Goal: Task Accomplishment & Management: Complete application form

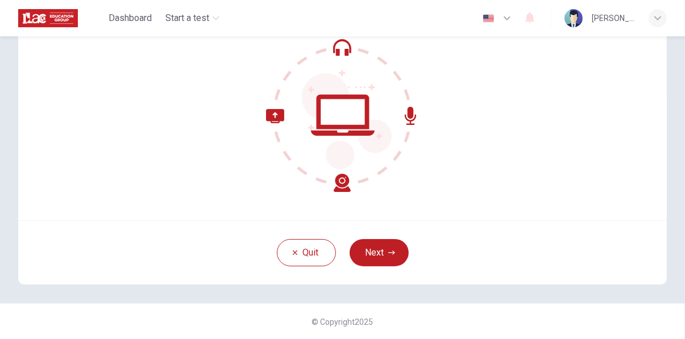
scroll to position [111, 0]
click at [376, 248] on button "Next" at bounding box center [378, 252] width 59 height 27
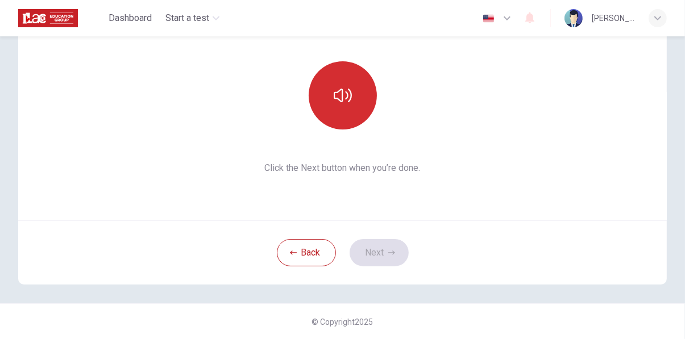
click at [346, 111] on button "button" at bounding box center [343, 95] width 68 height 68
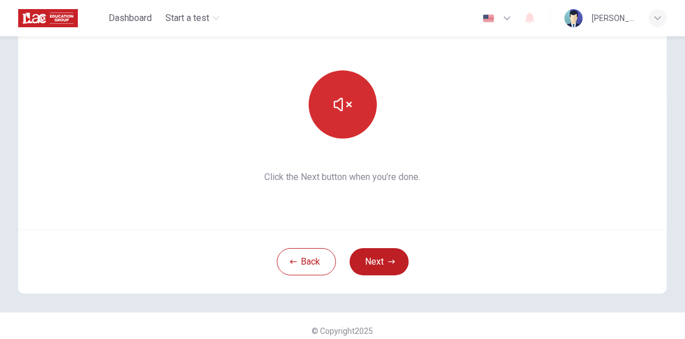
scroll to position [105, 0]
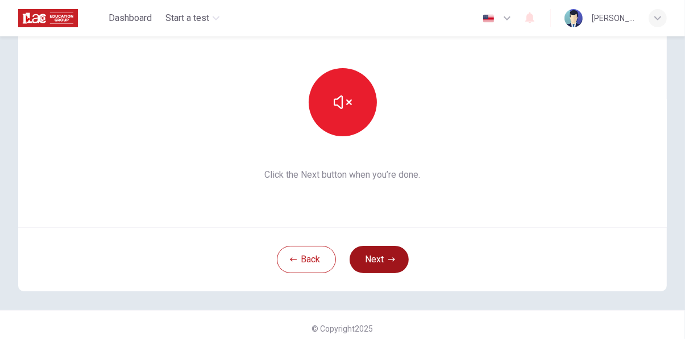
click at [381, 259] on button "Next" at bounding box center [378, 259] width 59 height 27
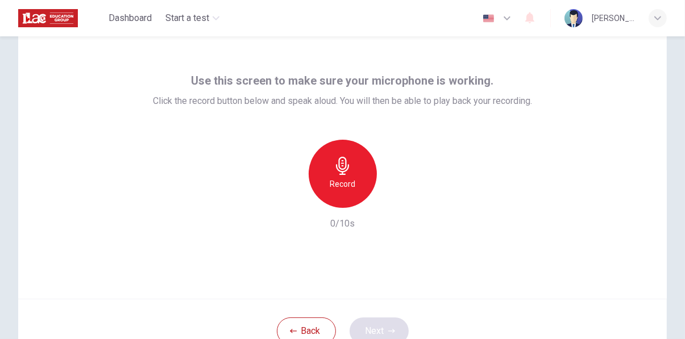
scroll to position [0, 0]
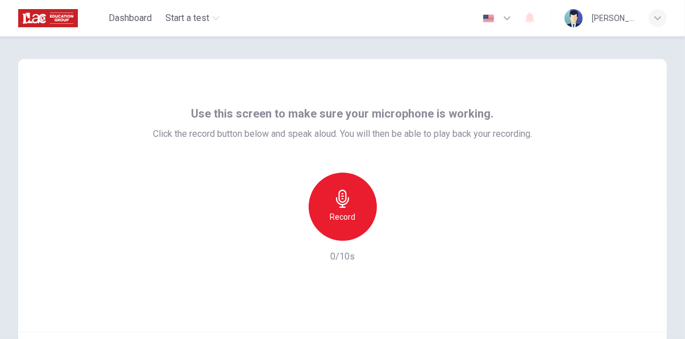
click at [348, 214] on h6 "Record" at bounding box center [343, 217] width 26 height 14
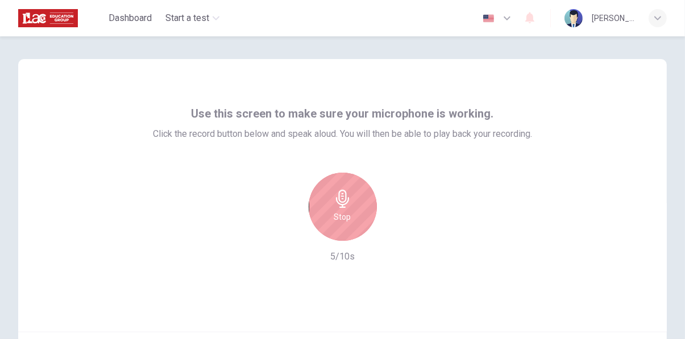
click at [351, 207] on icon "button" at bounding box center [343, 199] width 18 height 18
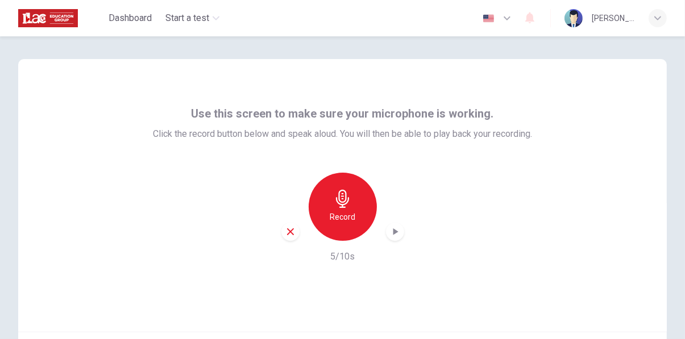
click at [394, 232] on icon "button" at bounding box center [395, 231] width 5 height 7
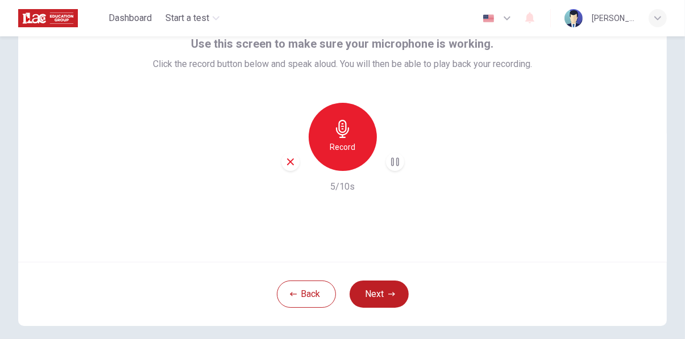
scroll to position [111, 0]
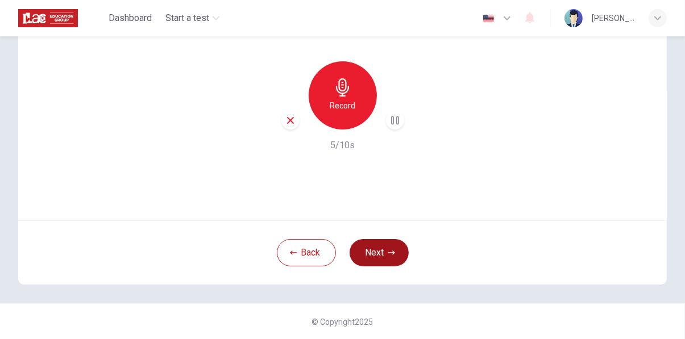
click at [372, 256] on button "Next" at bounding box center [378, 252] width 59 height 27
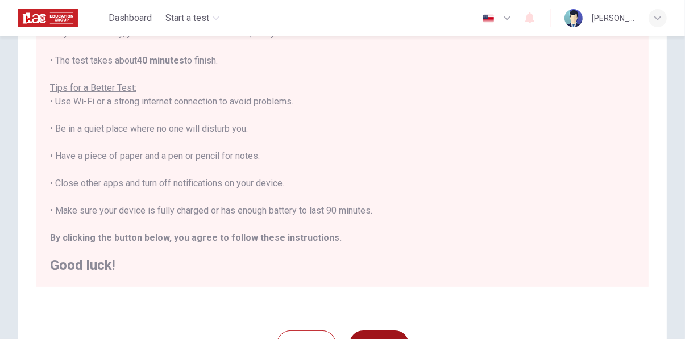
scroll to position [256, 0]
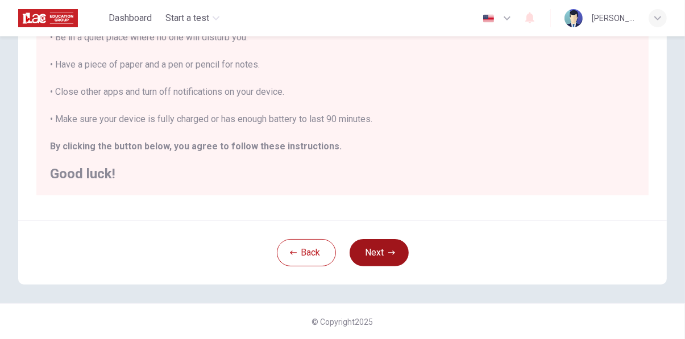
click at [382, 247] on button "Next" at bounding box center [378, 252] width 59 height 27
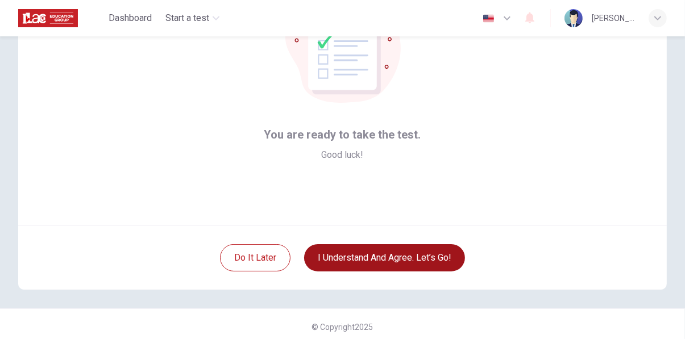
scroll to position [111, 0]
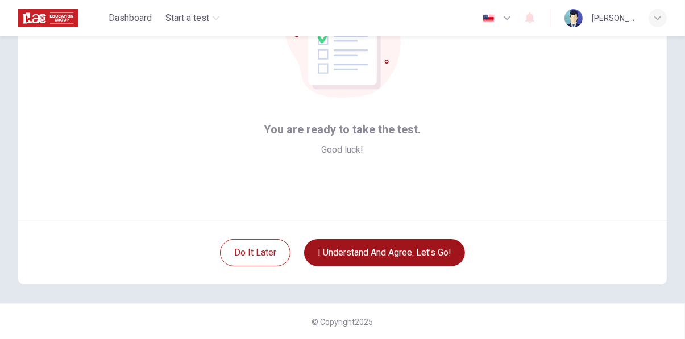
click at [441, 255] on button "I understand and agree. Let’s go!" at bounding box center [384, 252] width 161 height 27
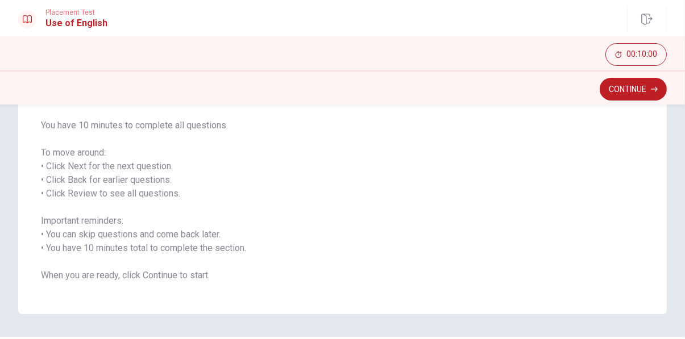
scroll to position [169, 0]
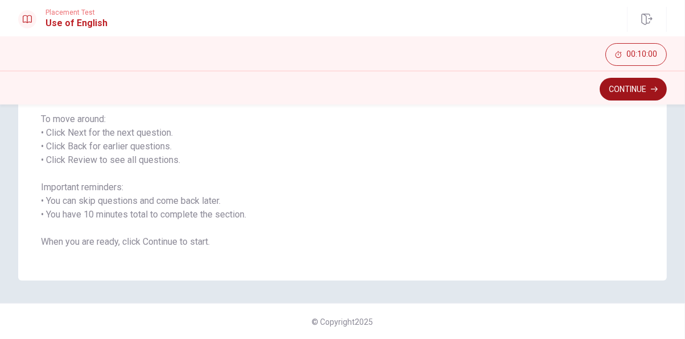
click at [631, 91] on button "Continue" at bounding box center [633, 89] width 67 height 23
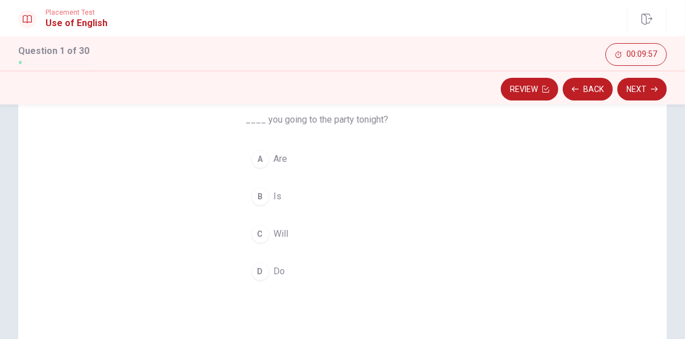
scroll to position [99, 0]
click at [259, 153] on div "A" at bounding box center [260, 153] width 18 height 18
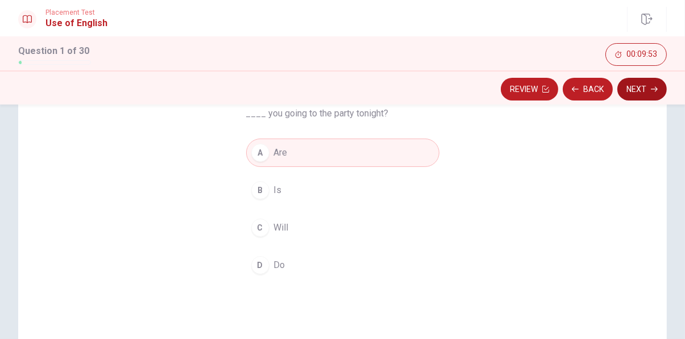
click at [638, 90] on button "Next" at bounding box center [641, 89] width 49 height 23
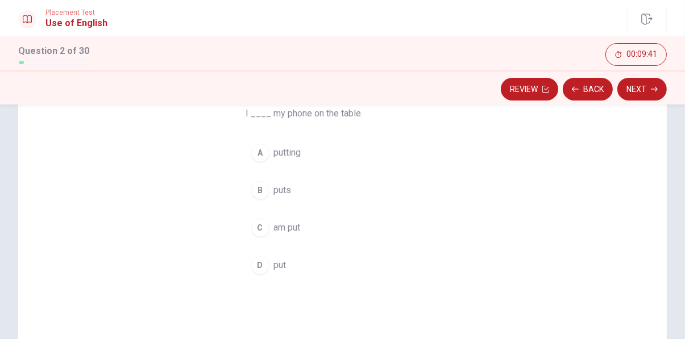
click at [260, 260] on div "D" at bounding box center [260, 265] width 18 height 18
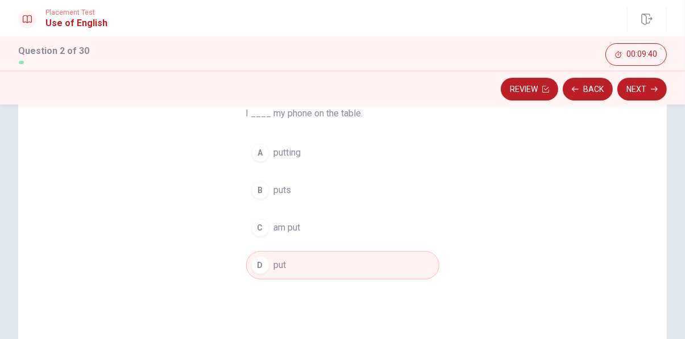
click at [654, 101] on div "Review Back Next" at bounding box center [342, 87] width 685 height 34
click at [645, 91] on button "Next" at bounding box center [641, 89] width 49 height 23
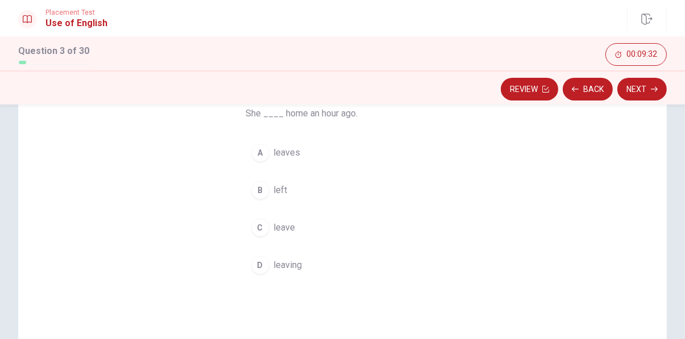
click at [274, 193] on span "left" at bounding box center [281, 191] width 14 height 14
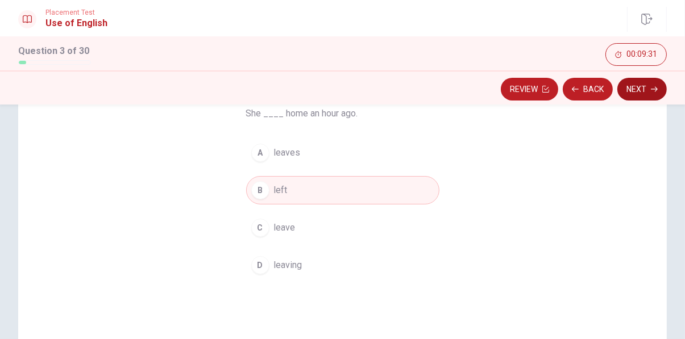
click at [656, 88] on icon "button" at bounding box center [654, 89] width 7 height 5
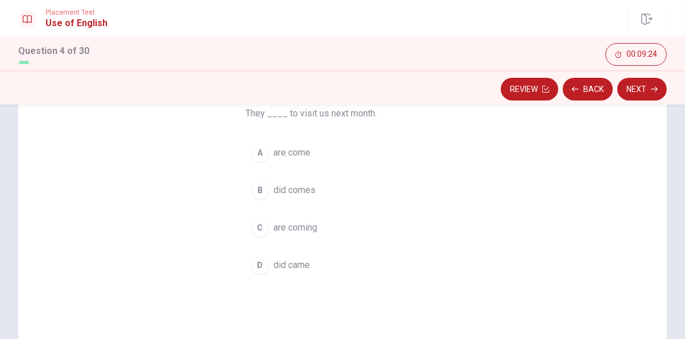
click at [315, 232] on span "are coming" at bounding box center [296, 228] width 44 height 14
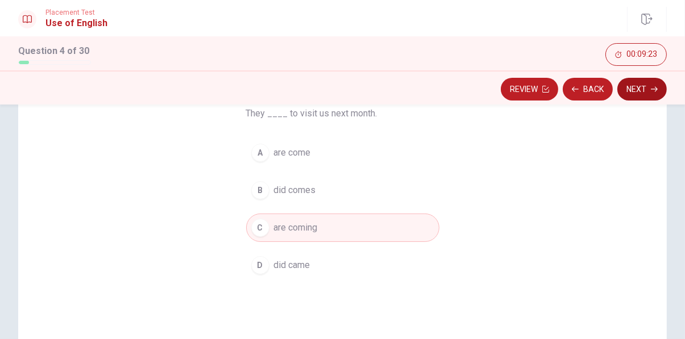
click at [653, 88] on icon "button" at bounding box center [654, 89] width 7 height 7
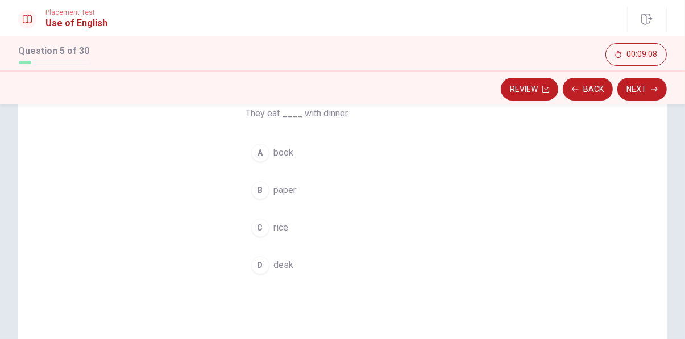
click at [267, 231] on div "C" at bounding box center [260, 228] width 18 height 18
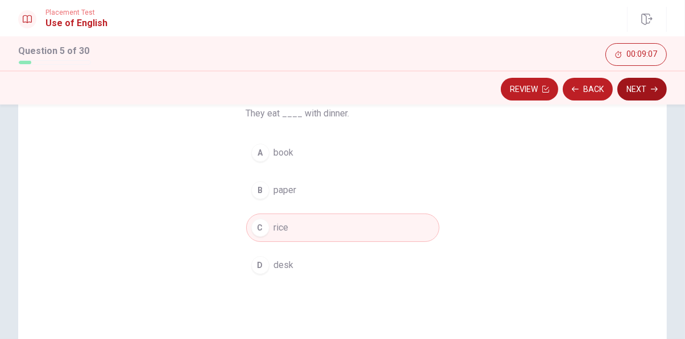
click at [654, 88] on icon "button" at bounding box center [654, 89] width 7 height 7
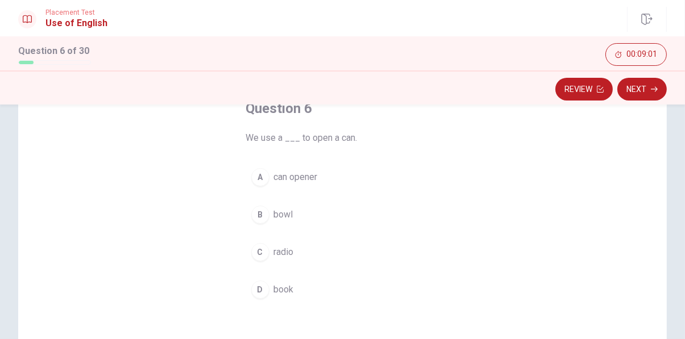
scroll to position [91, 0]
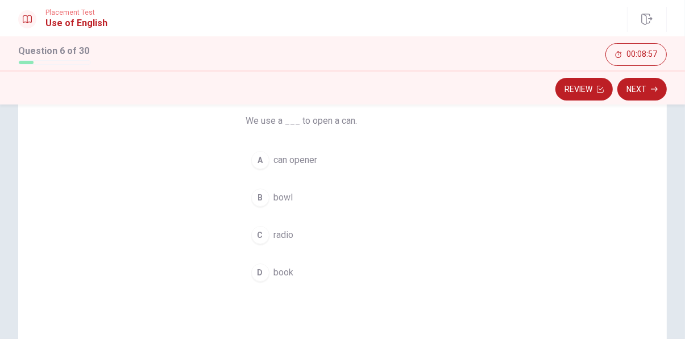
click at [299, 156] on span "can opener" at bounding box center [296, 160] width 44 height 14
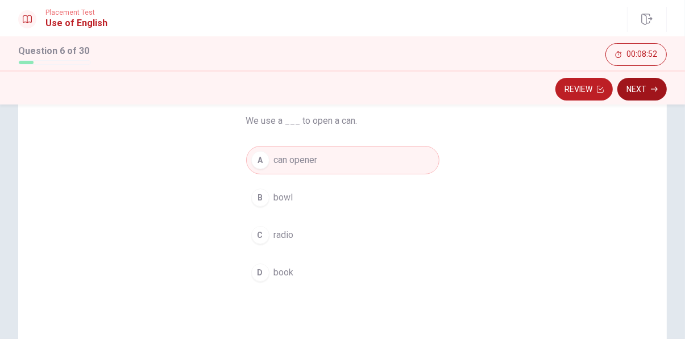
click at [643, 89] on button "Next" at bounding box center [641, 89] width 49 height 23
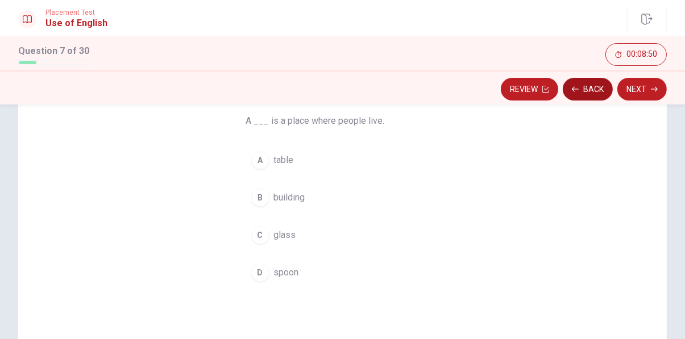
click at [591, 86] on button "Back" at bounding box center [588, 89] width 50 height 23
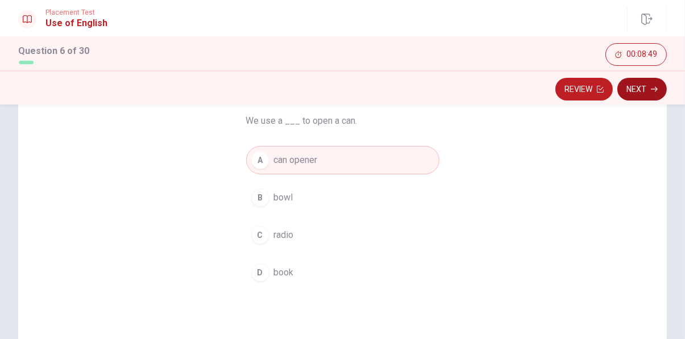
click at [652, 87] on icon "button" at bounding box center [654, 89] width 7 height 7
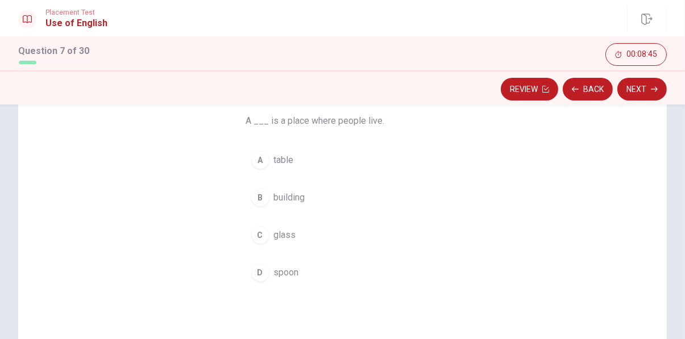
click at [277, 211] on button "B building" at bounding box center [342, 198] width 193 height 28
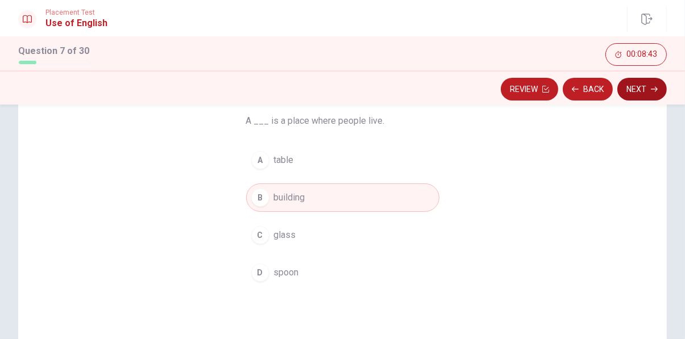
click at [652, 87] on icon "button" at bounding box center [654, 89] width 7 height 7
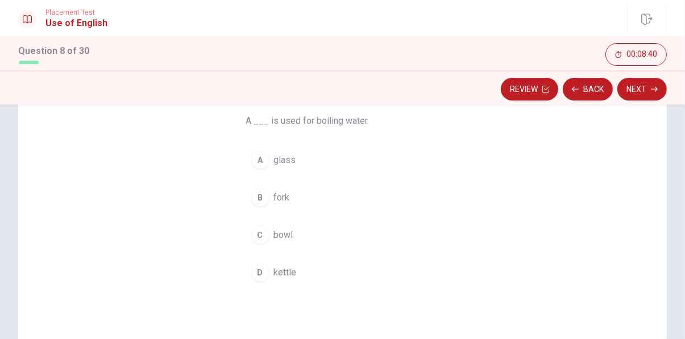
click at [262, 269] on div "D" at bounding box center [260, 273] width 18 height 18
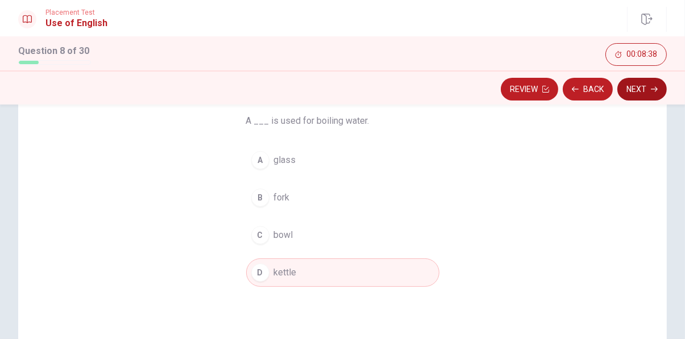
click at [643, 91] on button "Next" at bounding box center [641, 89] width 49 height 23
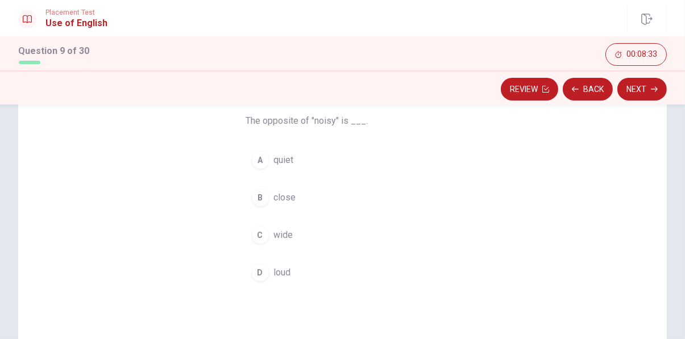
click at [261, 168] on div "A" at bounding box center [260, 160] width 18 height 18
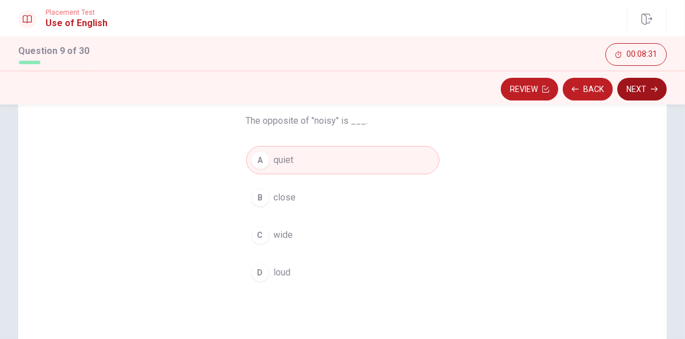
click at [656, 88] on icon "button" at bounding box center [654, 89] width 7 height 7
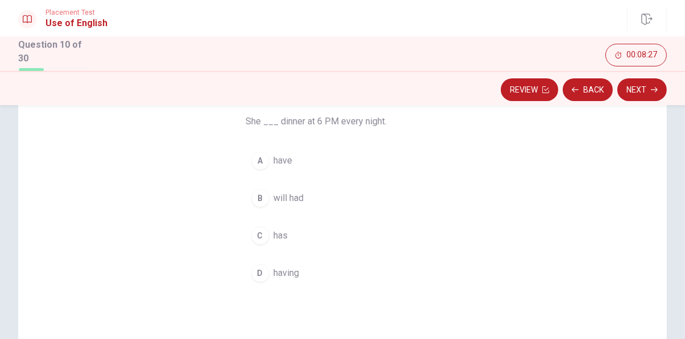
click at [261, 236] on div "C" at bounding box center [260, 236] width 18 height 18
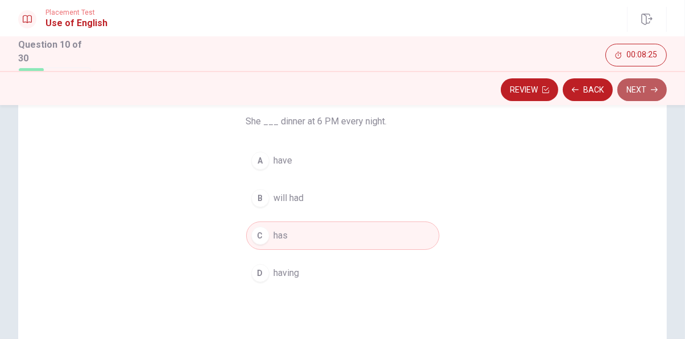
click at [655, 88] on icon "button" at bounding box center [654, 90] width 7 height 5
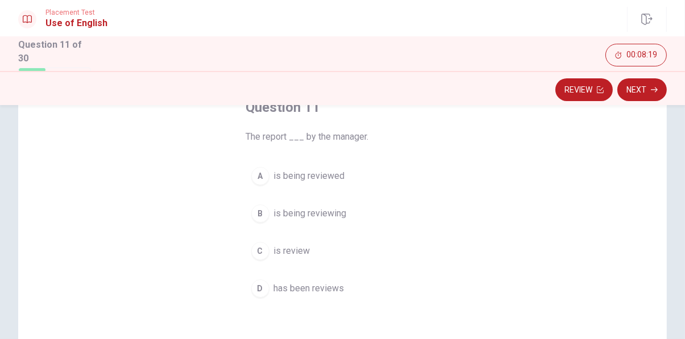
scroll to position [76, 0]
click at [298, 180] on span "is being reviewed" at bounding box center [309, 177] width 71 height 14
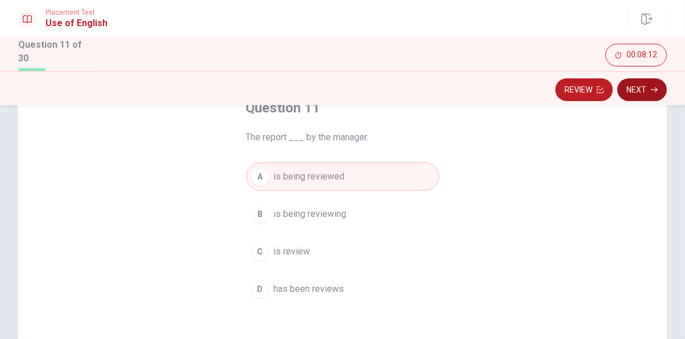
click at [655, 89] on icon "button" at bounding box center [654, 90] width 7 height 5
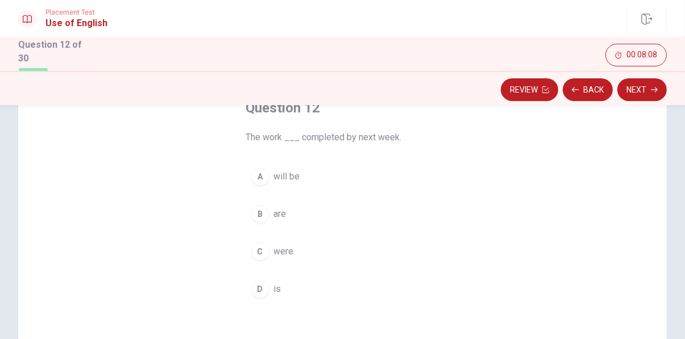
click at [296, 177] on span "will be" at bounding box center [287, 177] width 26 height 14
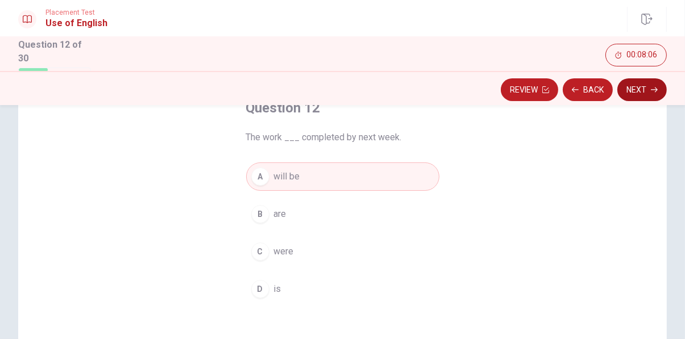
click at [654, 89] on icon "button" at bounding box center [654, 89] width 7 height 7
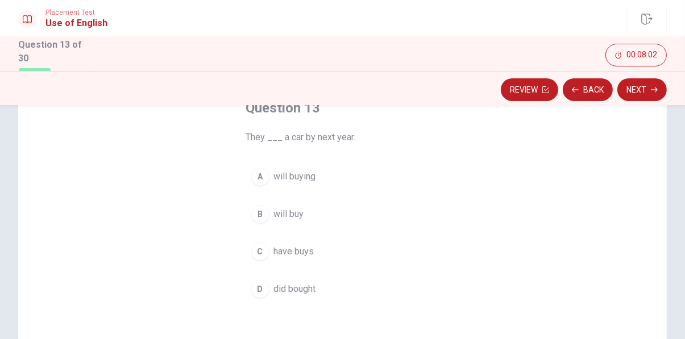
click at [302, 208] on span "will buy" at bounding box center [289, 214] width 30 height 14
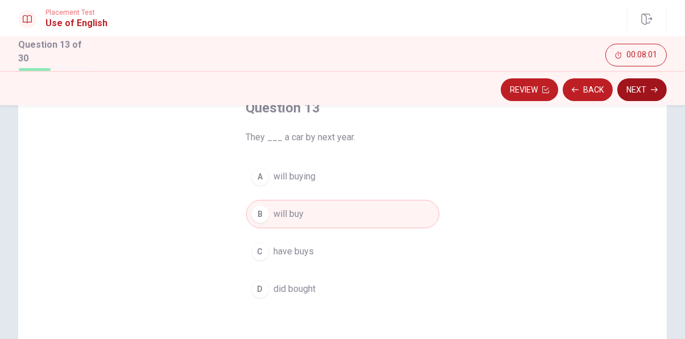
click at [654, 88] on icon "button" at bounding box center [654, 89] width 7 height 7
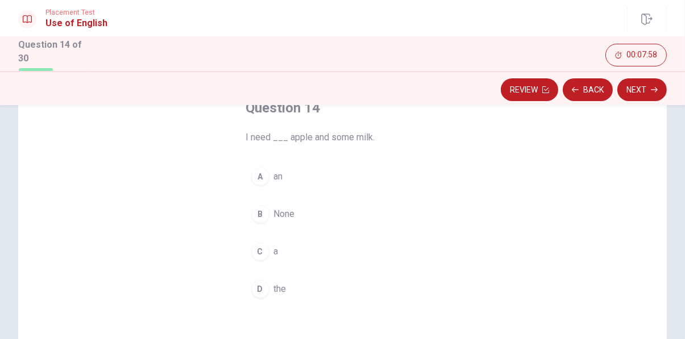
click at [260, 178] on div "A" at bounding box center [260, 177] width 18 height 18
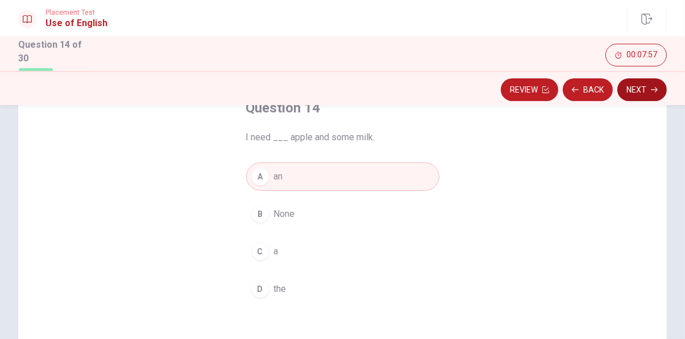
click at [646, 89] on button "Next" at bounding box center [641, 89] width 49 height 23
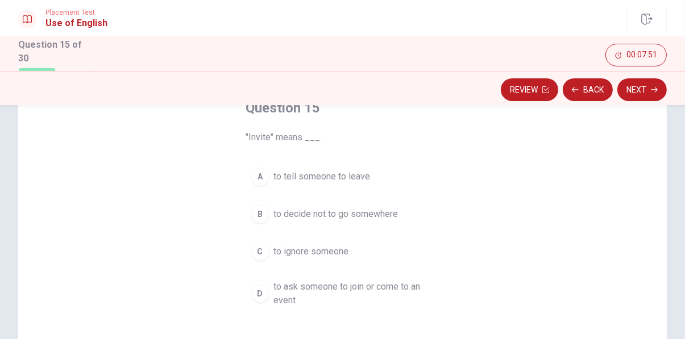
click at [402, 289] on span "to ask someone to join or come to an event" at bounding box center [354, 293] width 160 height 27
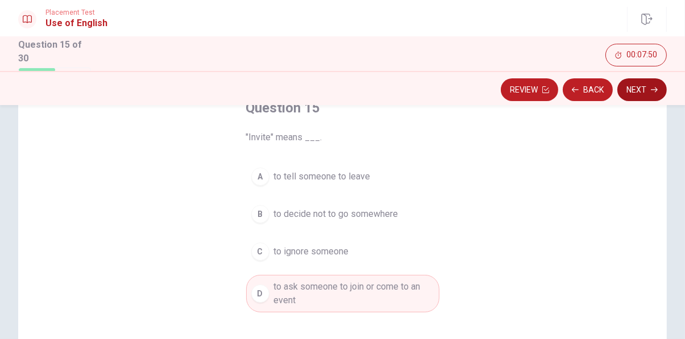
click at [655, 90] on icon "button" at bounding box center [654, 89] width 7 height 7
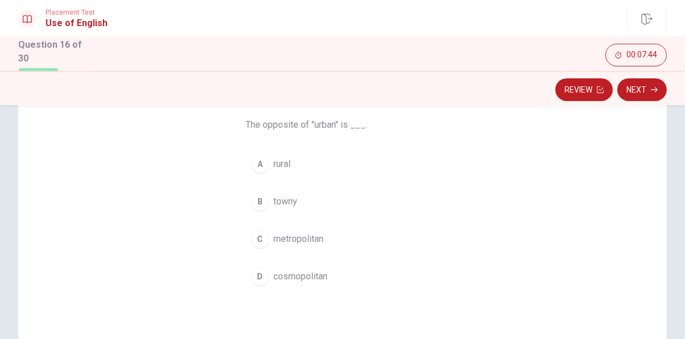
scroll to position [89, 0]
click at [262, 162] on div "A" at bounding box center [260, 163] width 18 height 18
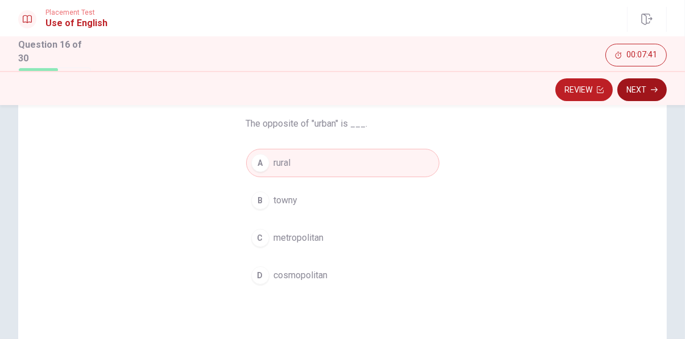
click at [655, 86] on icon "button" at bounding box center [654, 89] width 7 height 7
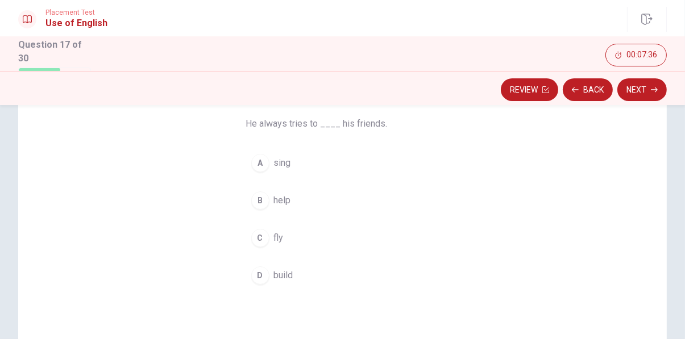
click at [259, 195] on div "B" at bounding box center [260, 201] width 18 height 18
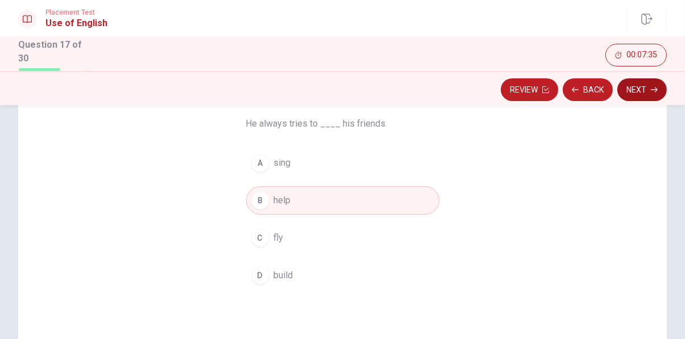
click at [652, 91] on icon "button" at bounding box center [654, 89] width 7 height 7
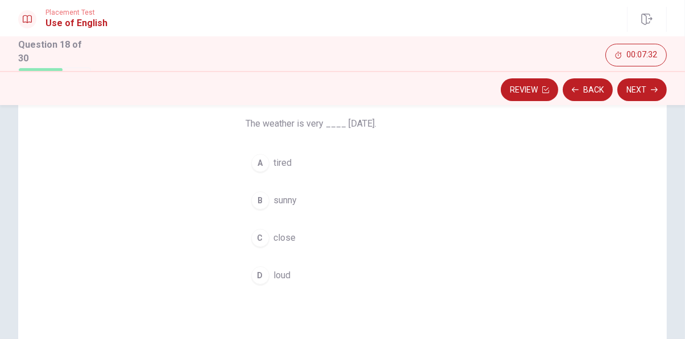
click at [280, 201] on span "sunny" at bounding box center [285, 201] width 23 height 14
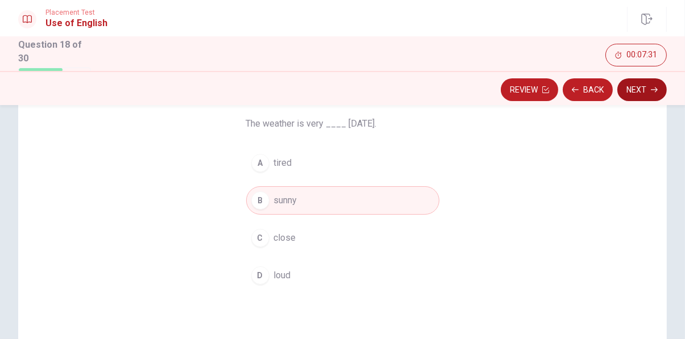
click at [655, 89] on icon "button" at bounding box center [654, 90] width 7 height 5
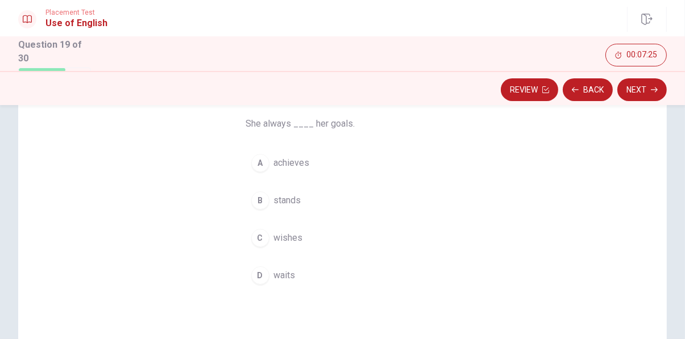
click at [296, 163] on span "achieves" at bounding box center [292, 163] width 36 height 14
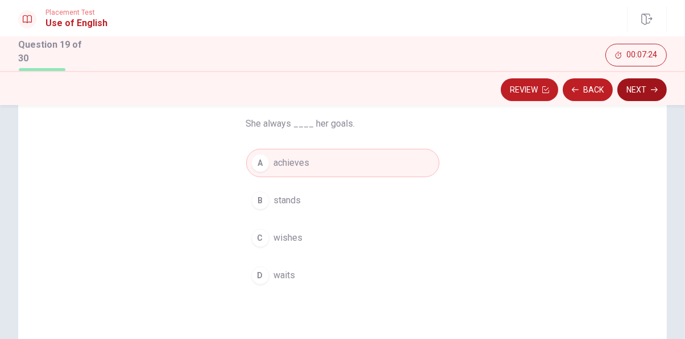
click at [652, 90] on icon "button" at bounding box center [654, 89] width 7 height 7
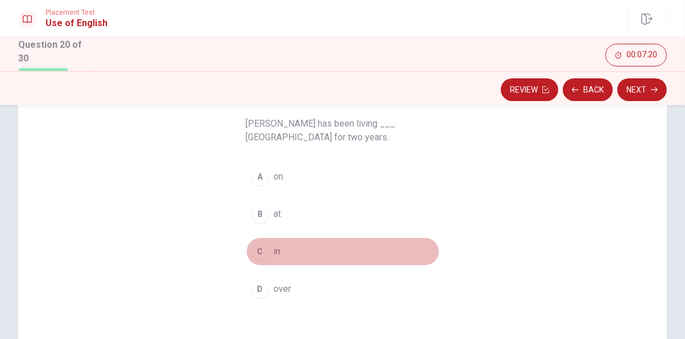
click at [260, 255] on div "C" at bounding box center [260, 252] width 18 height 18
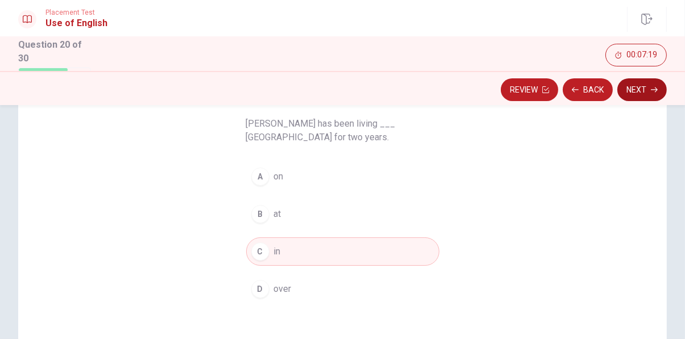
click at [656, 87] on icon "button" at bounding box center [654, 89] width 7 height 7
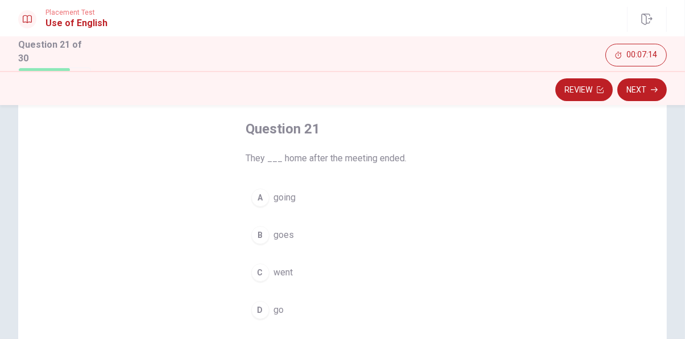
scroll to position [93, 0]
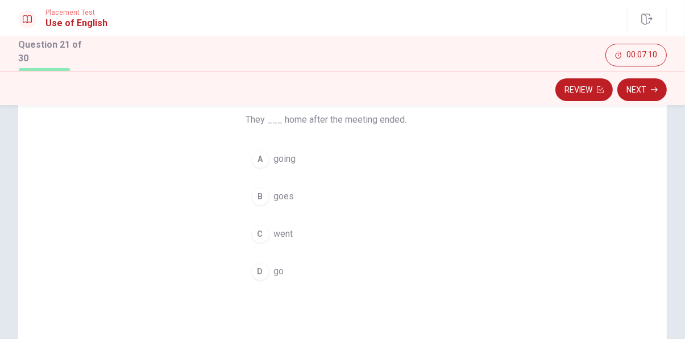
click at [284, 239] on span "went" at bounding box center [283, 234] width 19 height 14
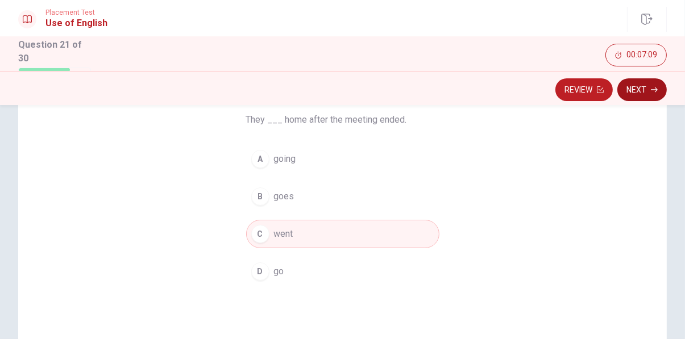
click at [641, 84] on button "Next" at bounding box center [641, 89] width 49 height 23
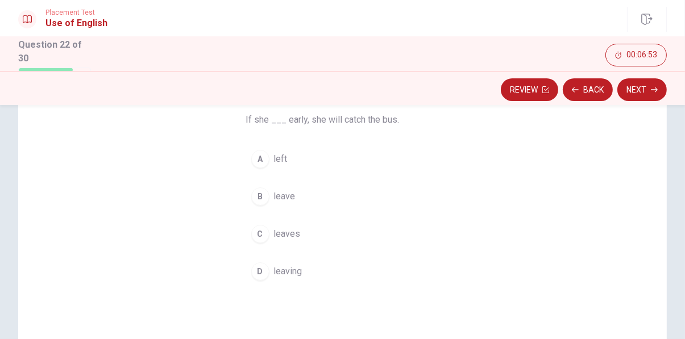
click at [260, 235] on div "C" at bounding box center [260, 234] width 18 height 18
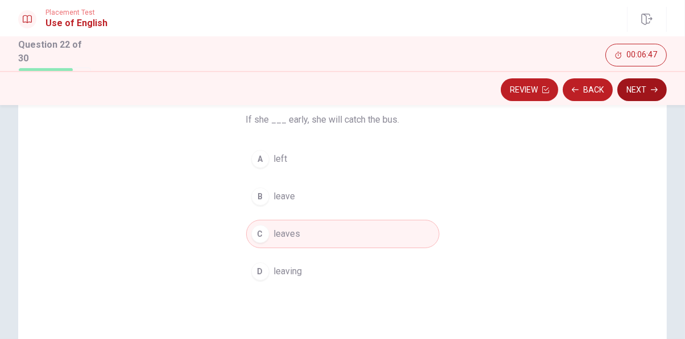
click at [654, 91] on icon "button" at bounding box center [654, 89] width 7 height 7
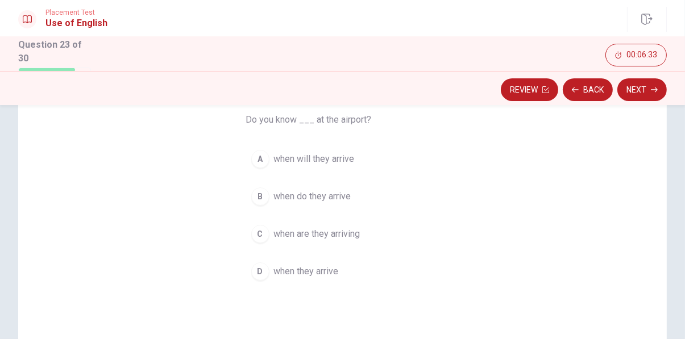
click at [295, 273] on span "when they arrive" at bounding box center [306, 272] width 65 height 14
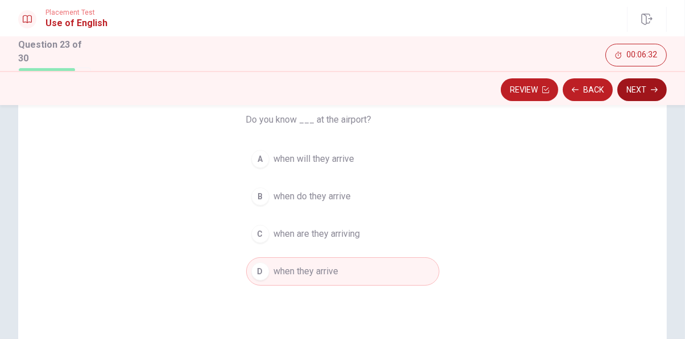
click at [651, 88] on icon "button" at bounding box center [654, 89] width 7 height 7
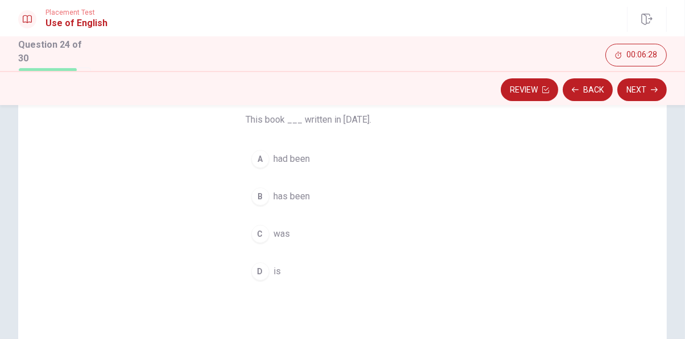
click at [307, 201] on span "has been" at bounding box center [292, 197] width 36 height 14
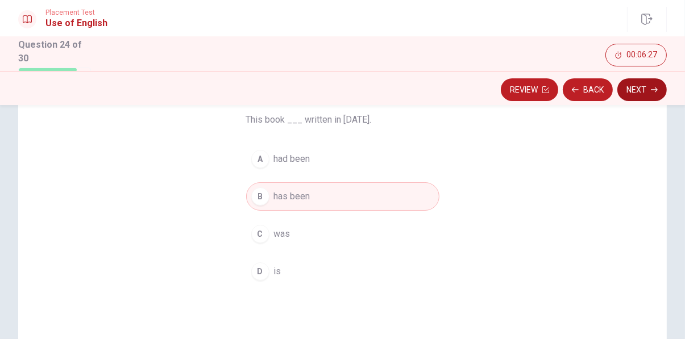
click at [653, 89] on icon "button" at bounding box center [654, 90] width 7 height 5
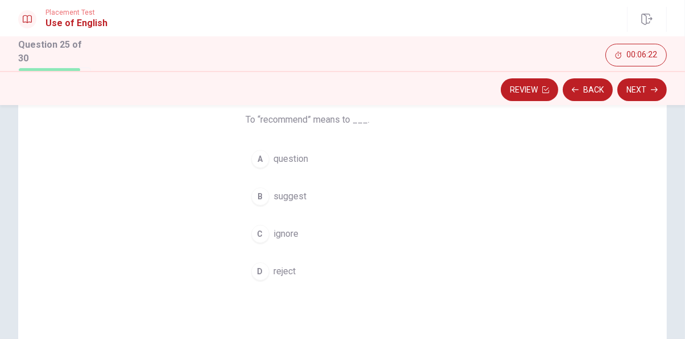
click at [302, 202] on span "suggest" at bounding box center [290, 197] width 33 height 14
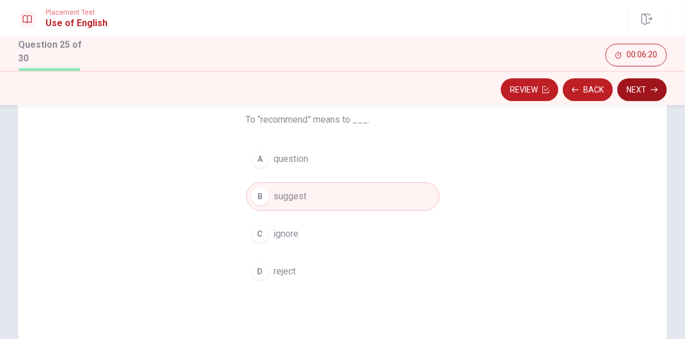
click at [646, 85] on button "Next" at bounding box center [641, 89] width 49 height 23
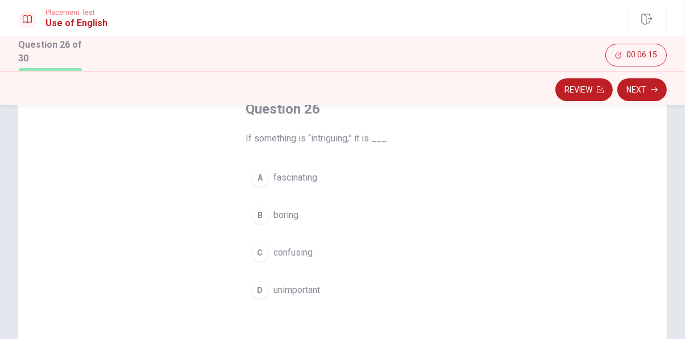
scroll to position [77, 0]
click at [309, 252] on span "confusing" at bounding box center [293, 251] width 39 height 14
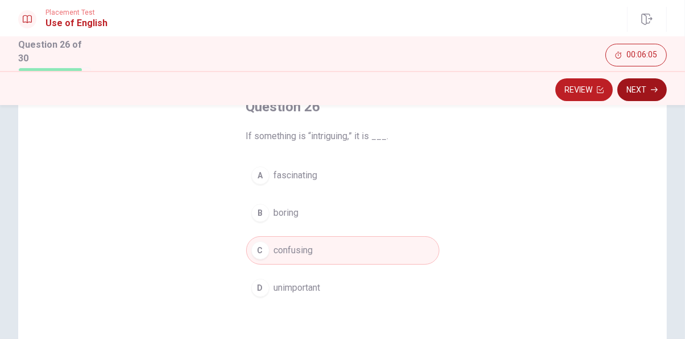
click at [656, 89] on icon "button" at bounding box center [654, 90] width 7 height 5
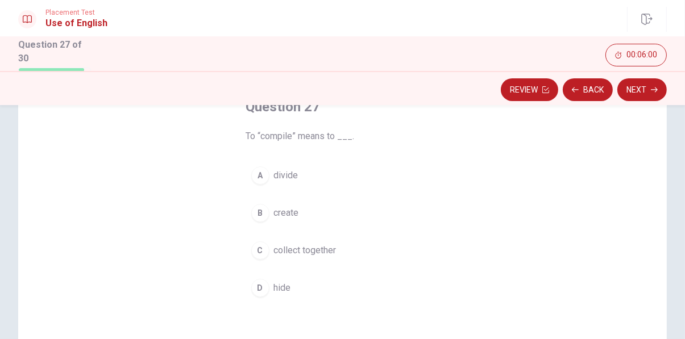
click at [323, 252] on span "collect together" at bounding box center [305, 251] width 63 height 14
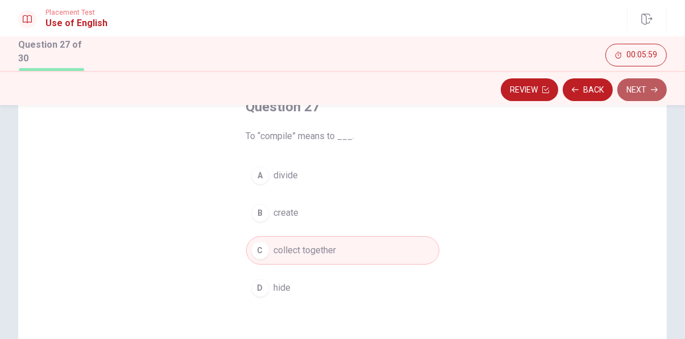
click at [656, 89] on icon "button" at bounding box center [654, 90] width 7 height 5
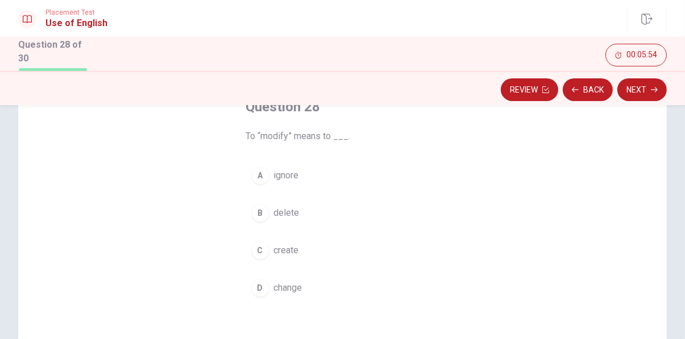
click at [298, 290] on span "change" at bounding box center [288, 288] width 28 height 14
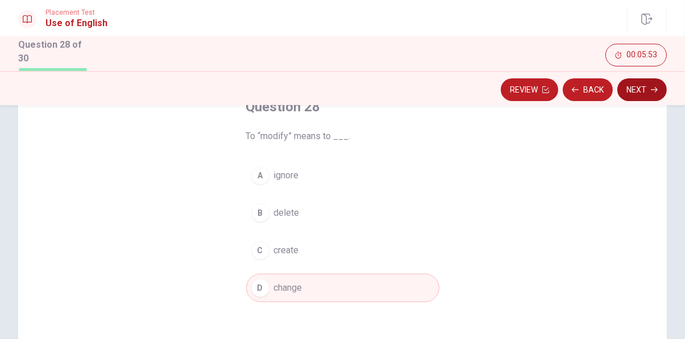
click at [655, 88] on icon "button" at bounding box center [654, 89] width 7 height 7
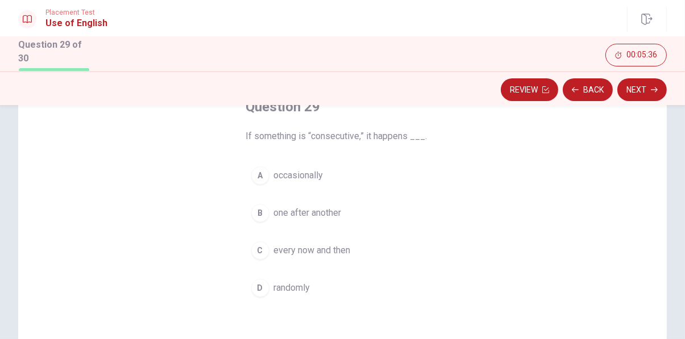
click at [323, 253] on span "every now and then" at bounding box center [312, 251] width 77 height 14
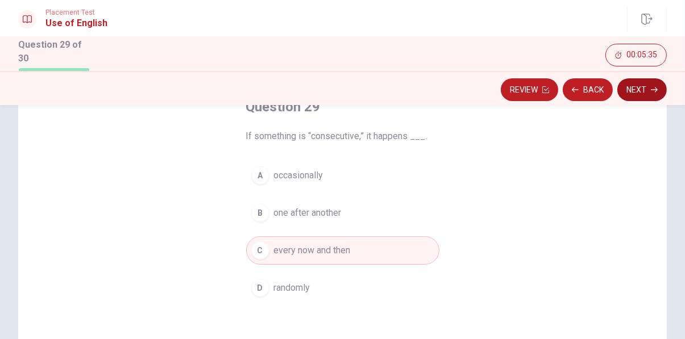
click at [654, 90] on icon "button" at bounding box center [654, 89] width 7 height 7
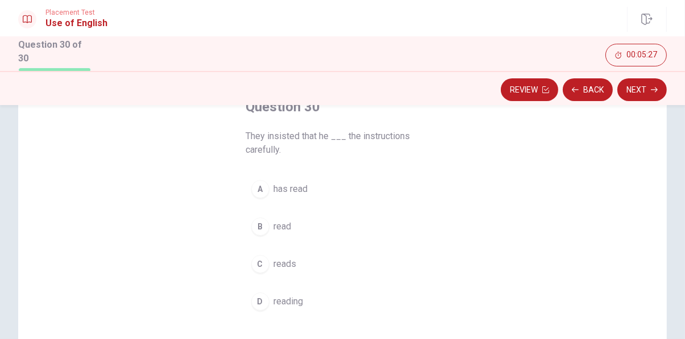
click at [323, 231] on button "B read" at bounding box center [342, 227] width 193 height 28
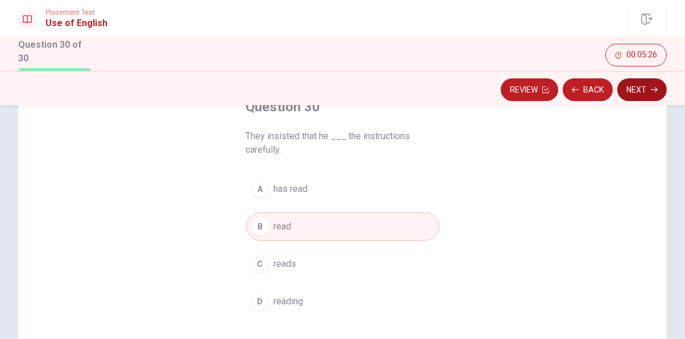
click at [654, 91] on icon "button" at bounding box center [654, 89] width 7 height 7
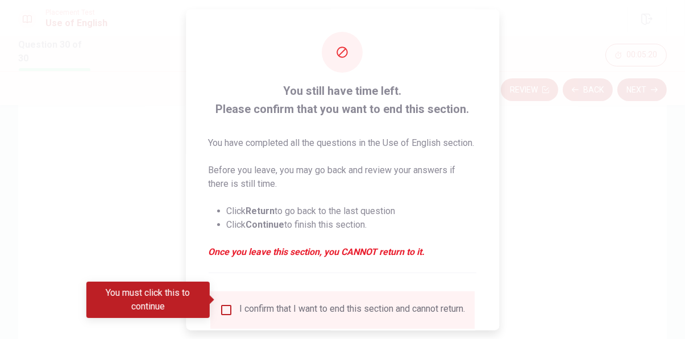
click at [565, 178] on div at bounding box center [342, 169] width 685 height 339
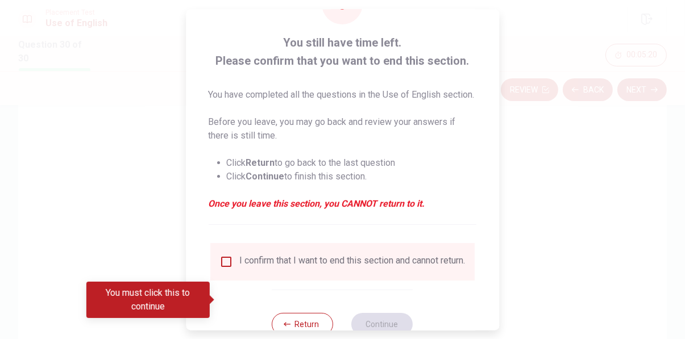
scroll to position [50, 0]
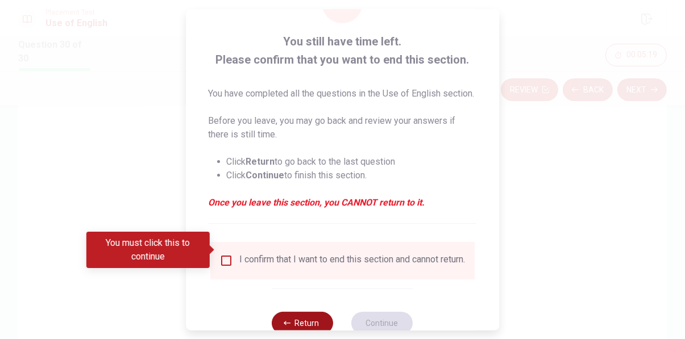
click at [307, 322] on button "Return" at bounding box center [302, 322] width 61 height 23
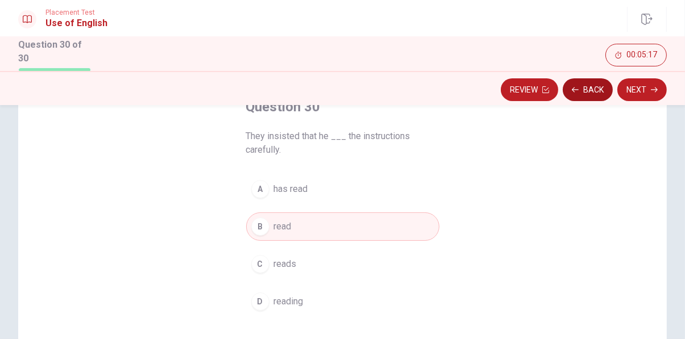
click at [577, 89] on icon "button" at bounding box center [575, 90] width 7 height 5
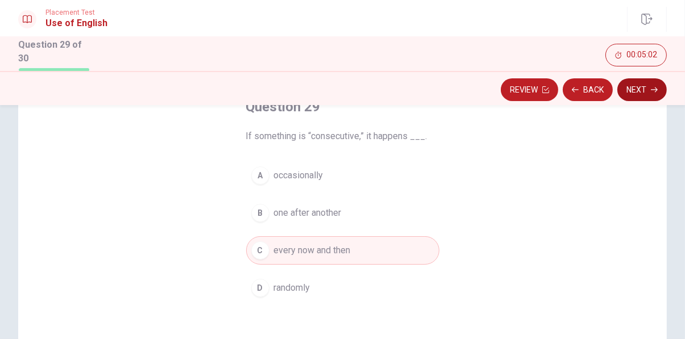
click at [644, 93] on button "Next" at bounding box center [641, 89] width 49 height 23
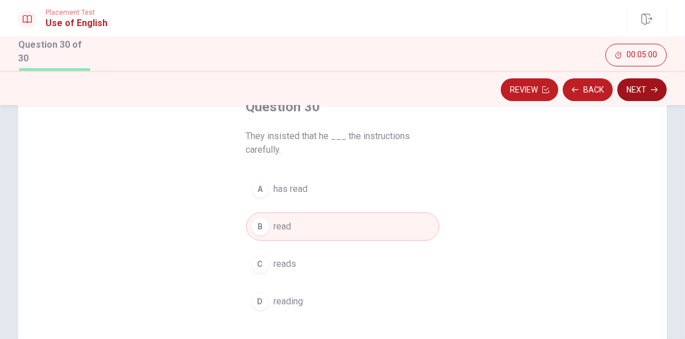
click at [655, 90] on icon "button" at bounding box center [654, 89] width 7 height 7
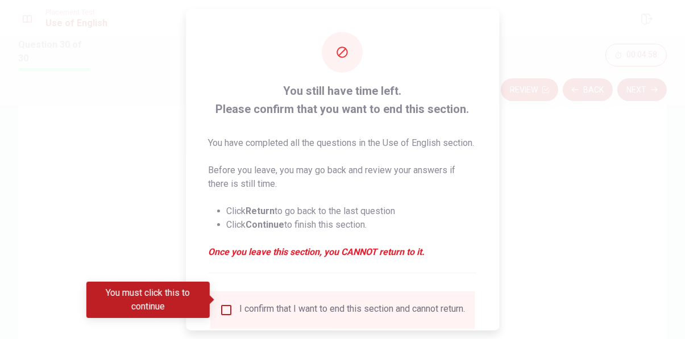
click at [227, 303] on input "You must click this to continue" at bounding box center [226, 310] width 14 height 14
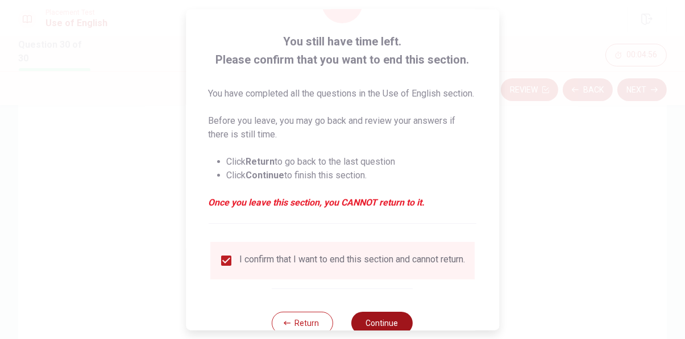
click at [398, 319] on button "Continue" at bounding box center [382, 322] width 61 height 23
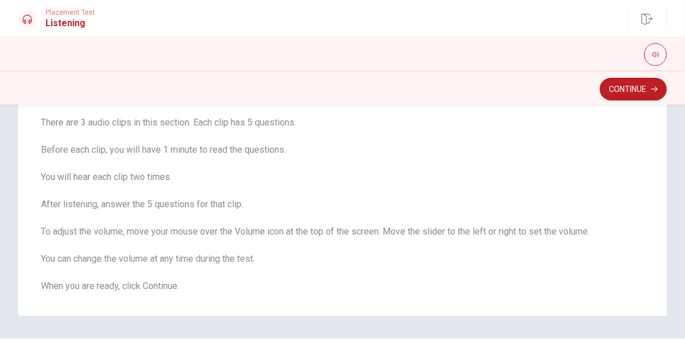
scroll to position [110, 0]
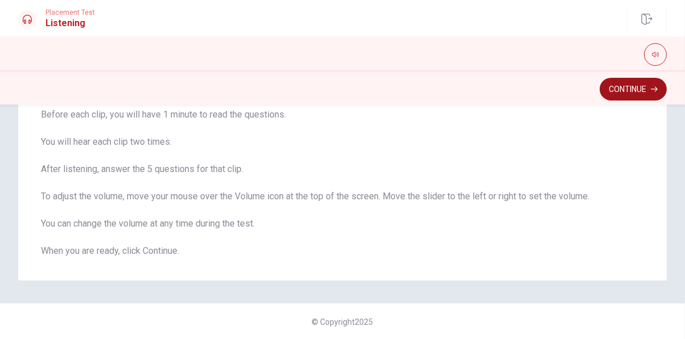
click at [644, 89] on button "Continue" at bounding box center [633, 89] width 67 height 23
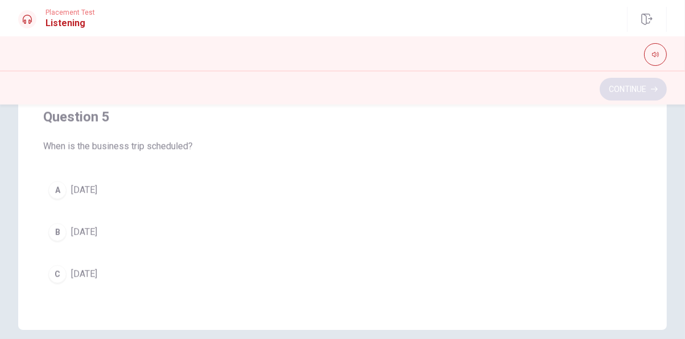
scroll to position [876, 0]
click at [97, 234] on span "[DATE]" at bounding box center [84, 234] width 26 height 14
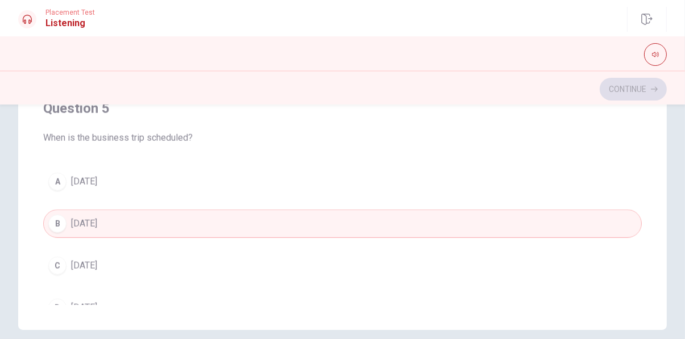
scroll to position [919, 0]
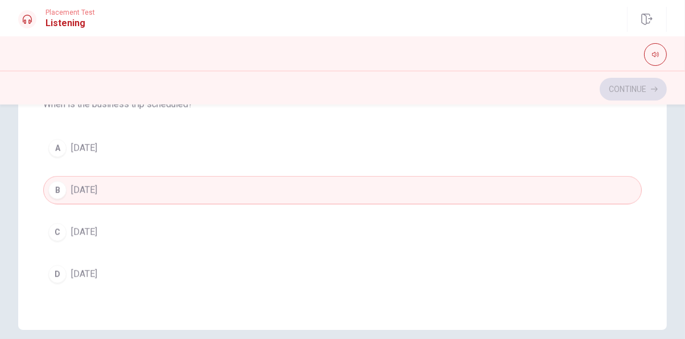
click at [135, 232] on button "C [DATE]" at bounding box center [342, 232] width 598 height 28
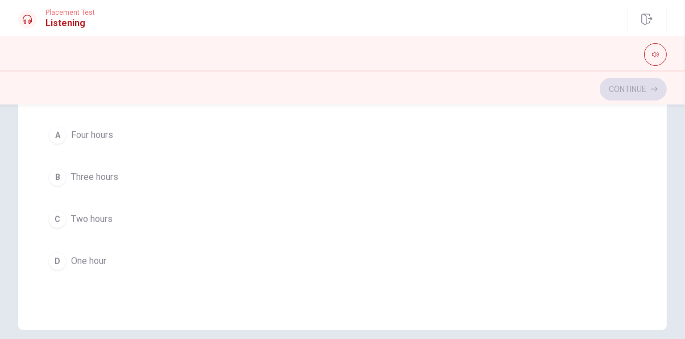
scroll to position [415, 0]
click at [131, 222] on button "C Two hours" at bounding box center [342, 217] width 598 height 28
click at [104, 215] on span "By car service" at bounding box center [99, 213] width 56 height 14
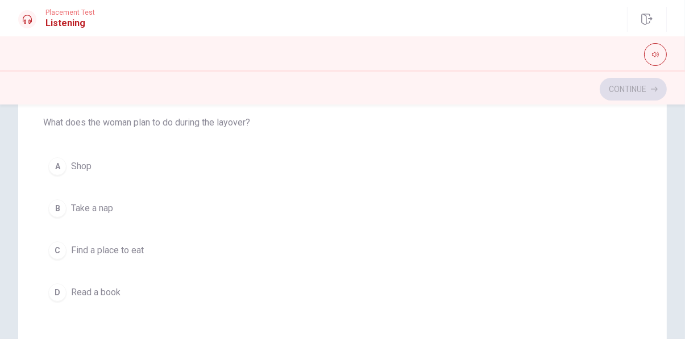
scroll to position [118, 0]
click at [132, 248] on span "Find a place to eat" at bounding box center [107, 251] width 73 height 14
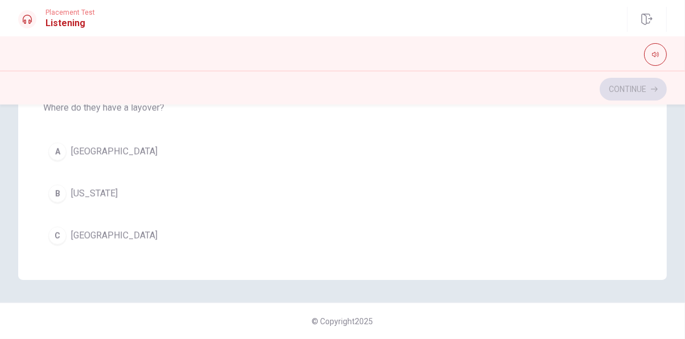
scroll to position [601, 0]
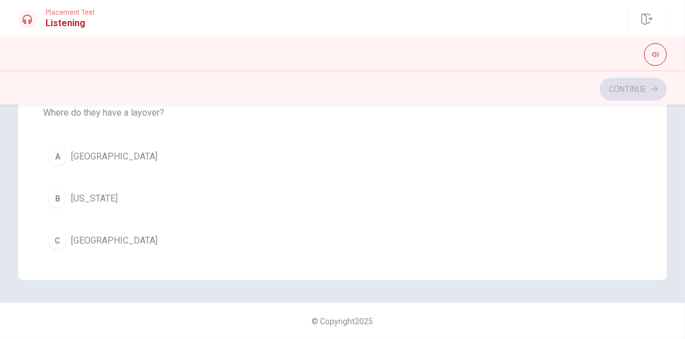
click at [187, 155] on button "A [GEOGRAPHIC_DATA]" at bounding box center [342, 157] width 598 height 28
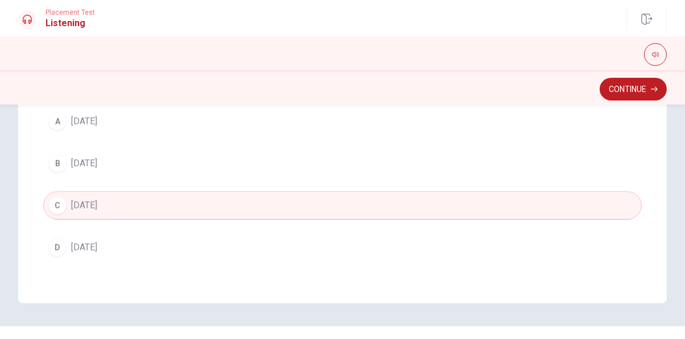
scroll to position [282, 0]
click at [644, 91] on button "Continue" at bounding box center [633, 89] width 67 height 23
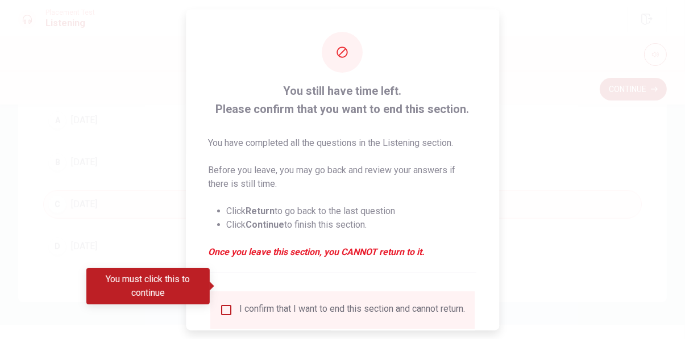
click at [250, 303] on div "I confirm that I want to end this section and cannot return." at bounding box center [353, 310] width 226 height 14
click at [229, 303] on input "You must click this to continue" at bounding box center [226, 310] width 14 height 14
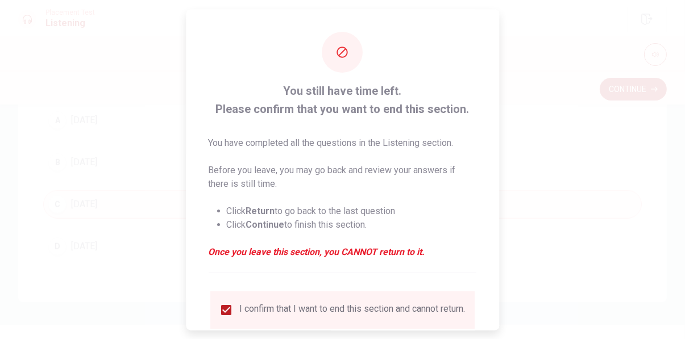
scroll to position [36, 0]
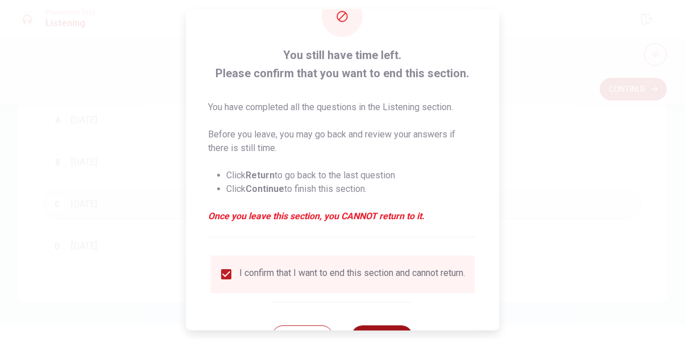
click at [396, 325] on button "Continue" at bounding box center [382, 336] width 61 height 23
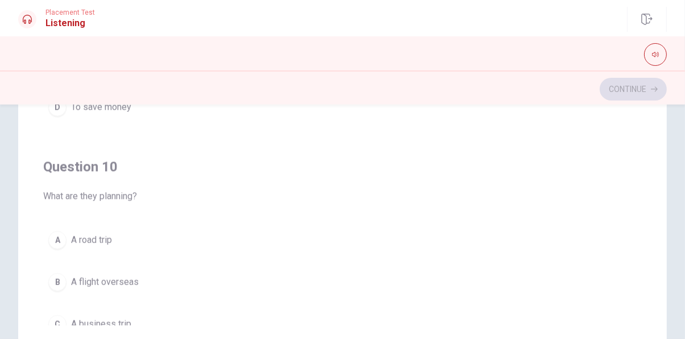
scroll to position [851, 0]
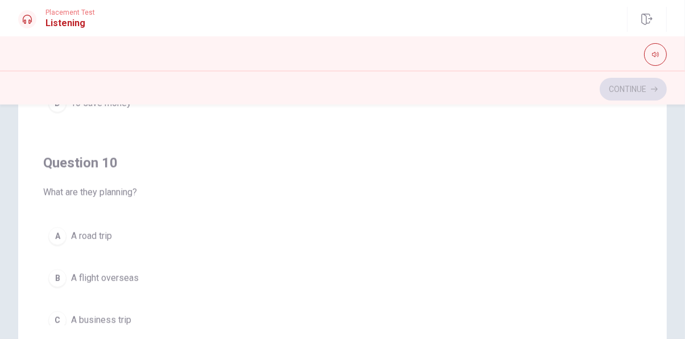
click at [73, 238] on span "A road trip" at bounding box center [91, 237] width 41 height 14
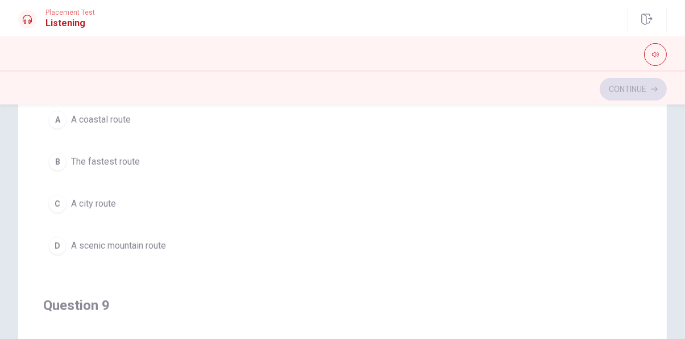
scroll to position [448, 0]
click at [124, 247] on span "A scenic mountain route" at bounding box center [118, 247] width 95 height 14
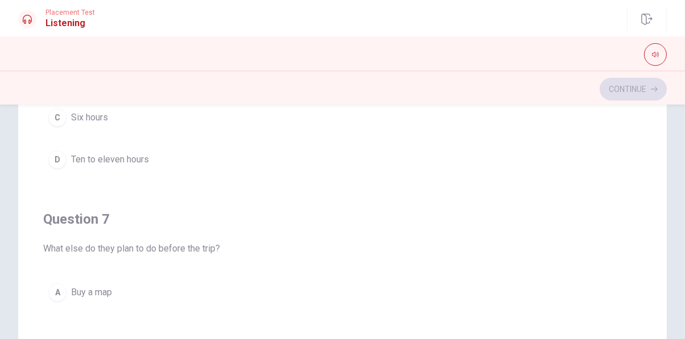
scroll to position [0, 0]
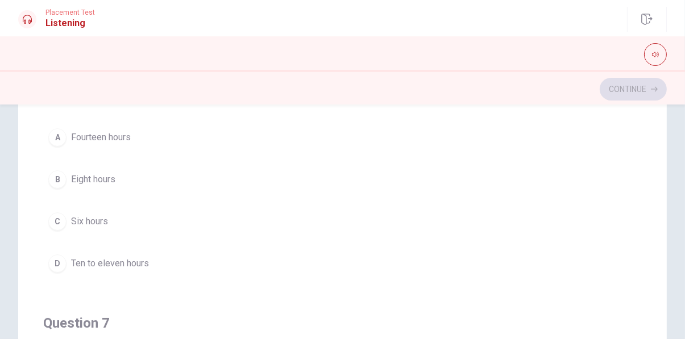
click at [142, 182] on button "B Eight hours" at bounding box center [342, 179] width 598 height 28
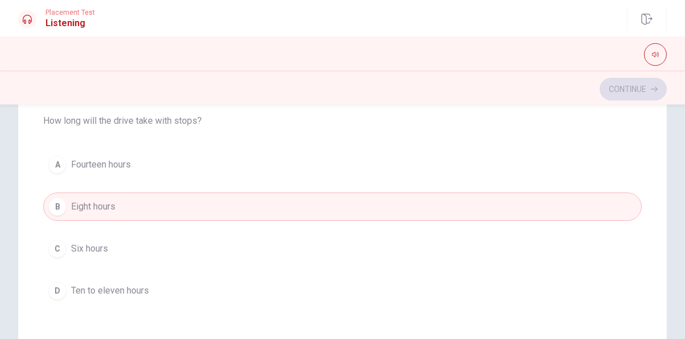
scroll to position [92, 0]
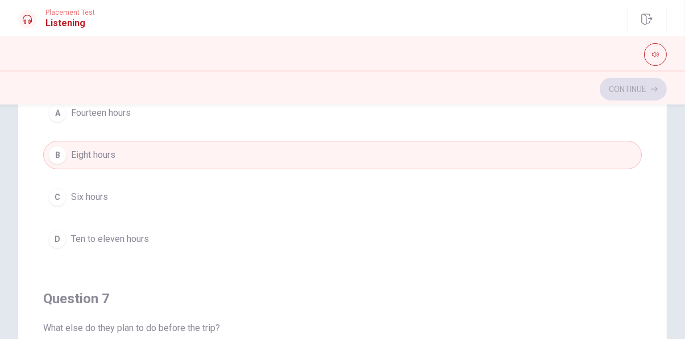
click at [115, 242] on span "Ten to eleven hours" at bounding box center [110, 239] width 78 height 14
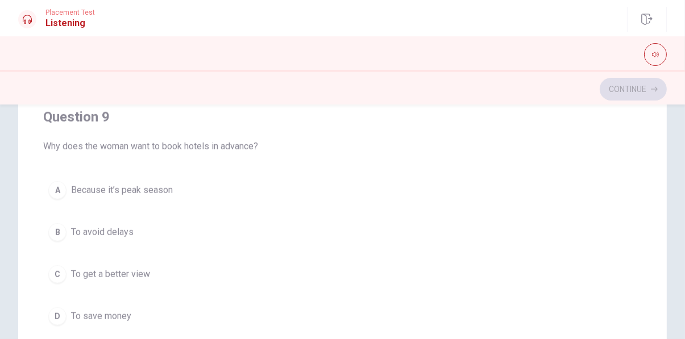
scroll to position [818, 0]
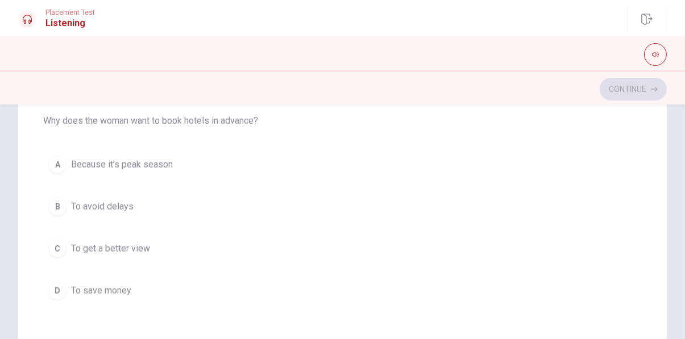
click at [169, 165] on span "Because it’s peak season" at bounding box center [122, 165] width 102 height 14
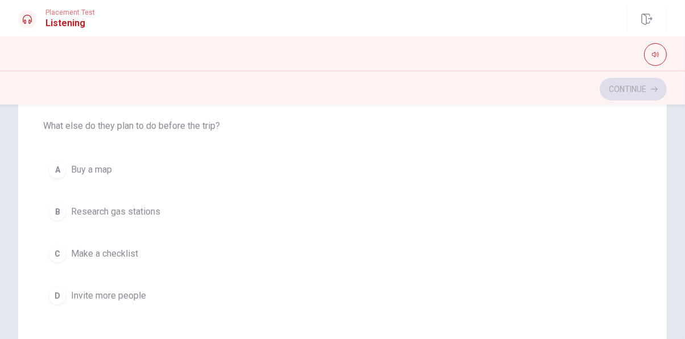
scroll to position [295, 0]
click at [117, 251] on span "Make a checklist" at bounding box center [104, 253] width 67 height 14
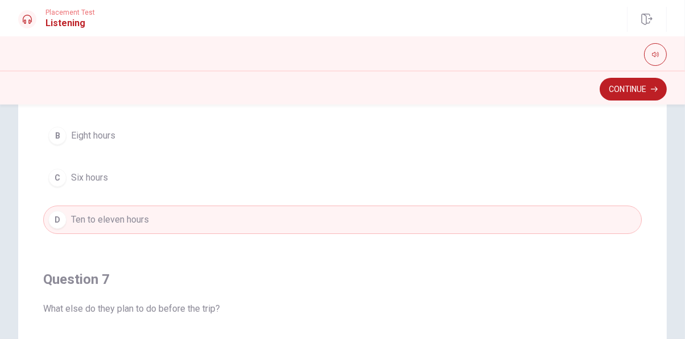
scroll to position [188, 0]
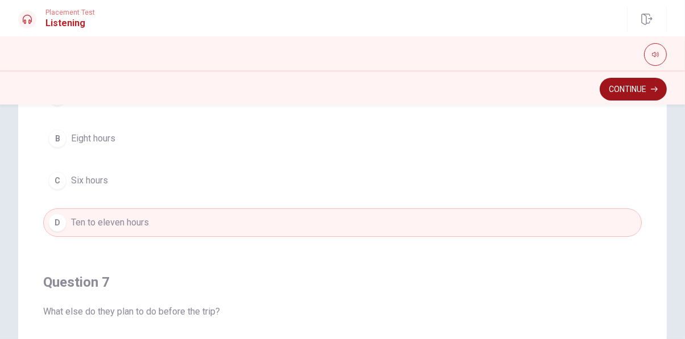
click at [626, 85] on button "Continue" at bounding box center [633, 89] width 67 height 23
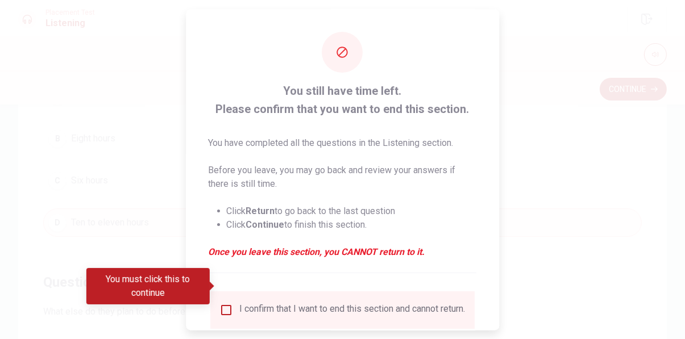
click at [240, 303] on div "I confirm that I want to end this section and cannot return." at bounding box center [353, 310] width 226 height 14
click at [229, 303] on input "You must click this to continue" at bounding box center [226, 310] width 14 height 14
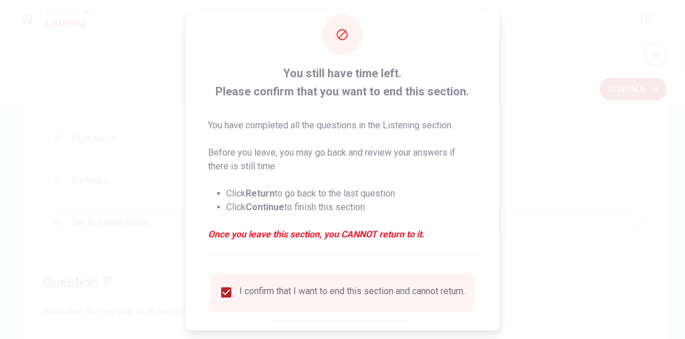
scroll to position [36, 0]
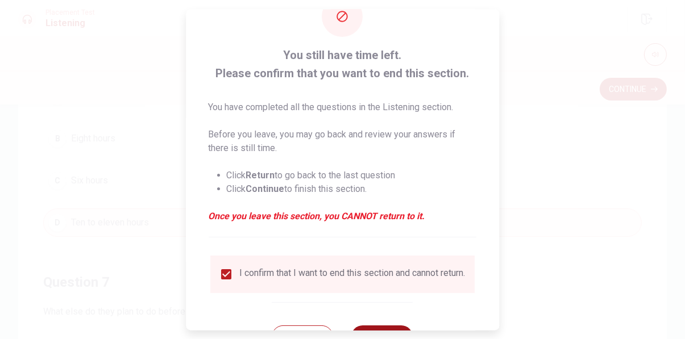
click at [394, 325] on button "Continue" at bounding box center [382, 336] width 61 height 23
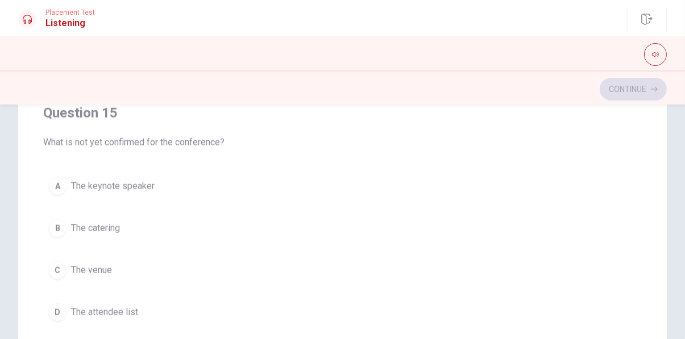
scroll to position [222, 0]
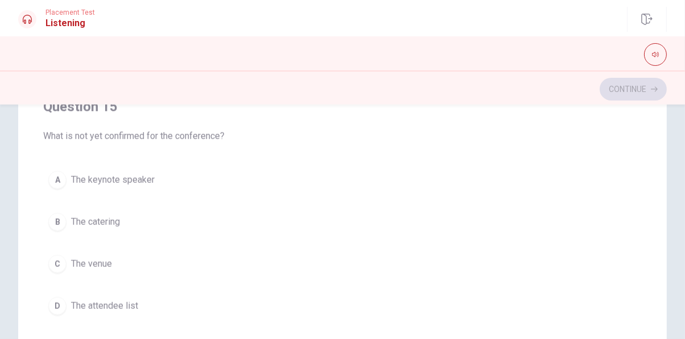
click at [135, 177] on span "The keynote speaker" at bounding box center [113, 180] width 84 height 14
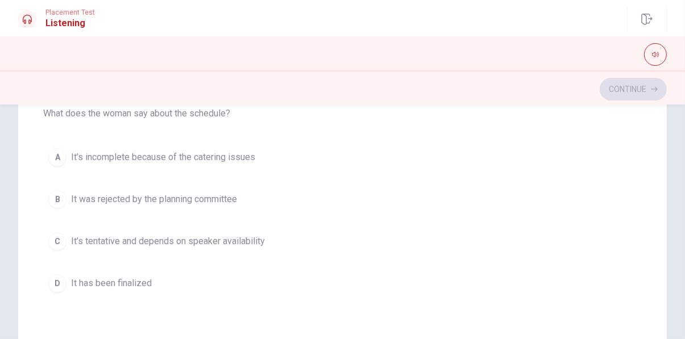
scroll to position [169, 0]
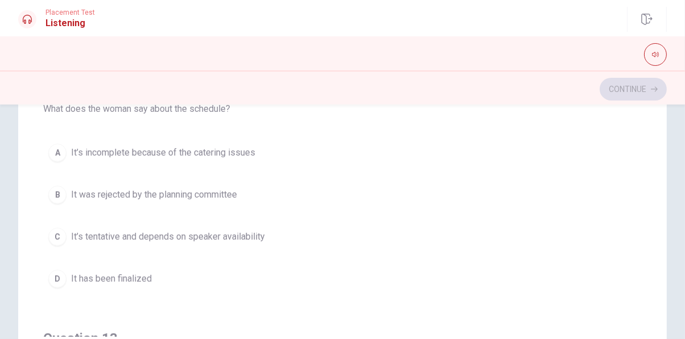
click at [215, 239] on span "It’s tentative and depends on speaker availability" at bounding box center [168, 237] width 194 height 14
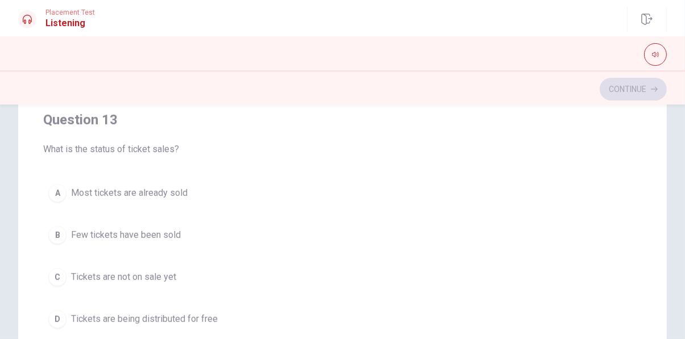
scroll to position [407, 0]
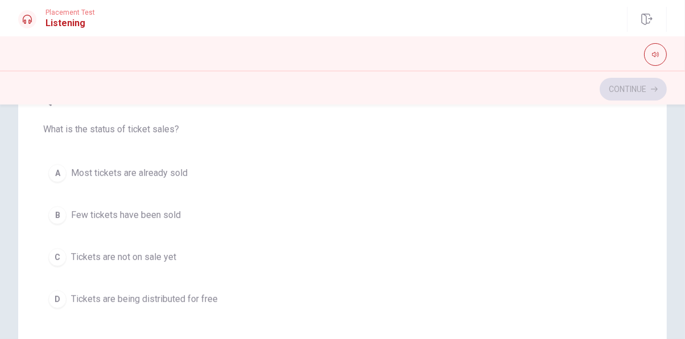
click at [178, 174] on span "Most tickets are already sold" at bounding box center [129, 174] width 116 height 14
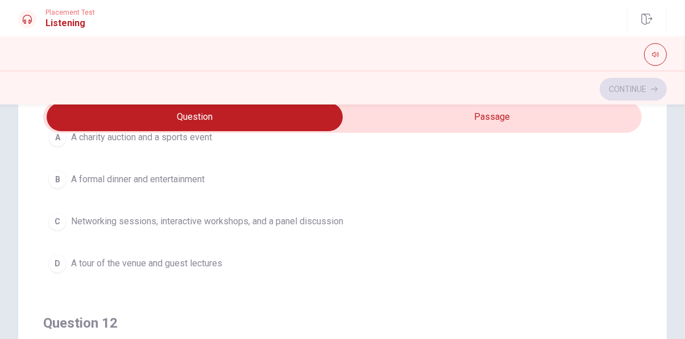
scroll to position [96, 0]
click at [206, 223] on span "Networking sessions, interactive workshops, and a panel discussion" at bounding box center [207, 222] width 272 height 14
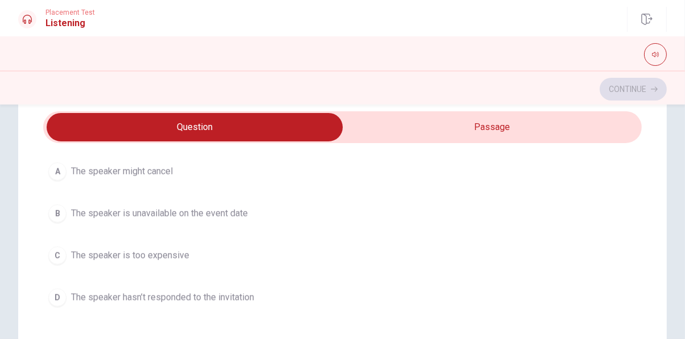
scroll to position [858, 0]
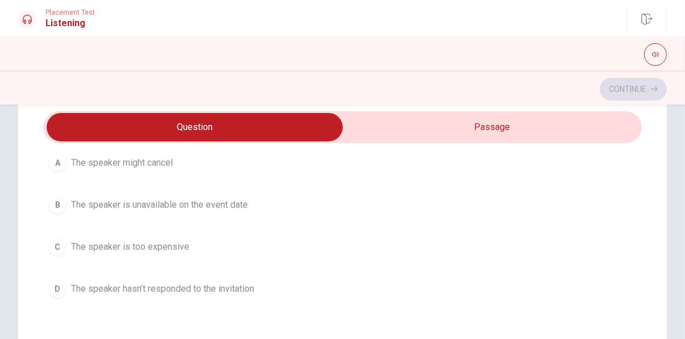
click at [232, 286] on span "The speaker hasn’t responded to the invitation" at bounding box center [162, 289] width 183 height 14
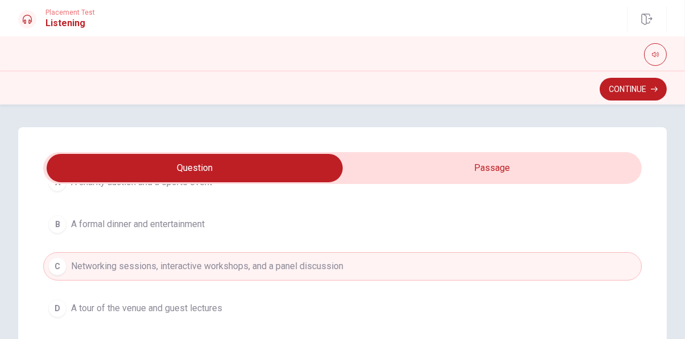
scroll to position [103, 0]
click at [637, 86] on button "Continue" at bounding box center [633, 89] width 67 height 23
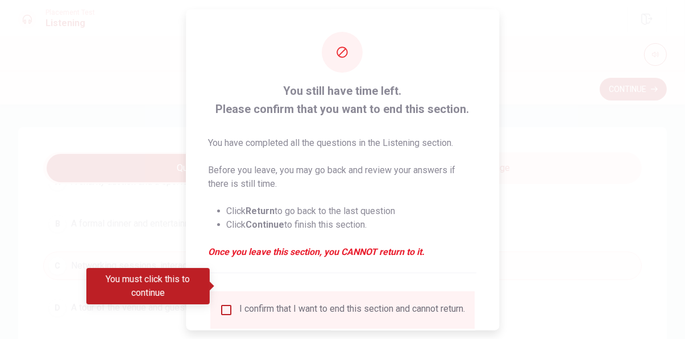
click at [228, 303] on input "You must click this to continue" at bounding box center [226, 310] width 14 height 14
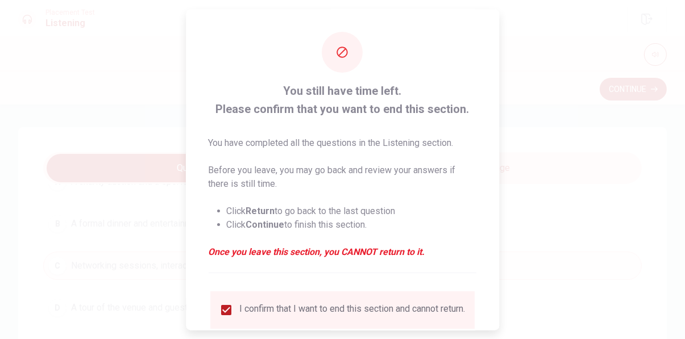
scroll to position [36, 0]
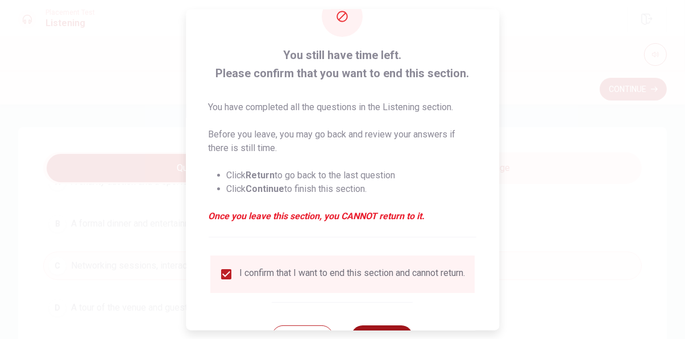
click at [390, 325] on button "Continue" at bounding box center [382, 336] width 61 height 23
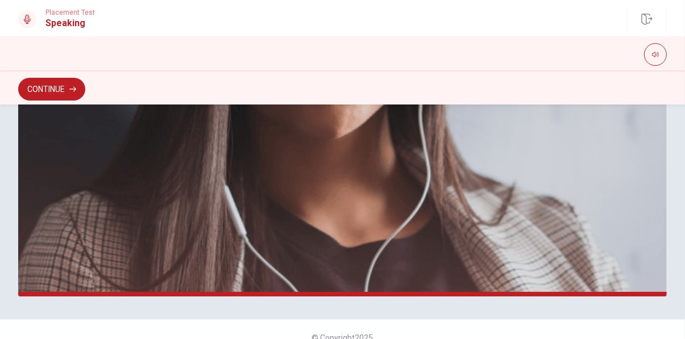
scroll to position [342, 0]
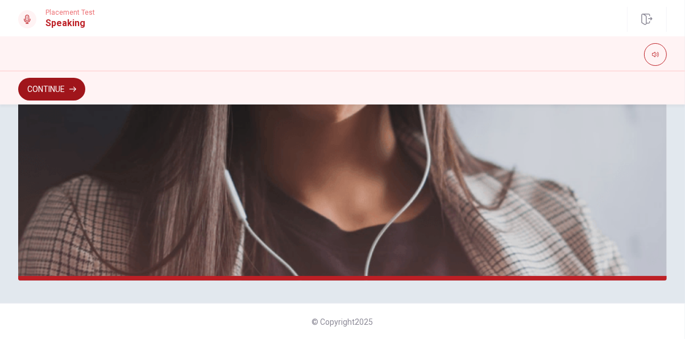
click at [38, 91] on button "Continue" at bounding box center [51, 89] width 67 height 23
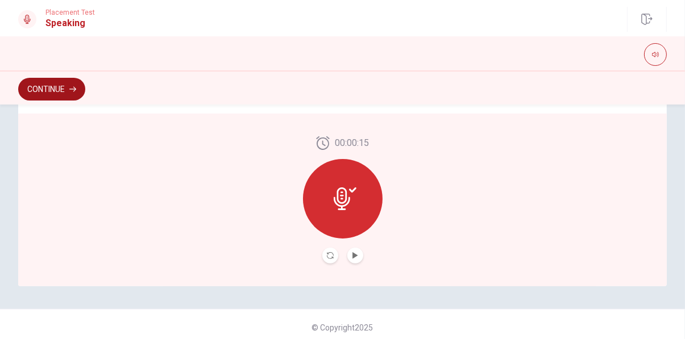
scroll to position [339, 0]
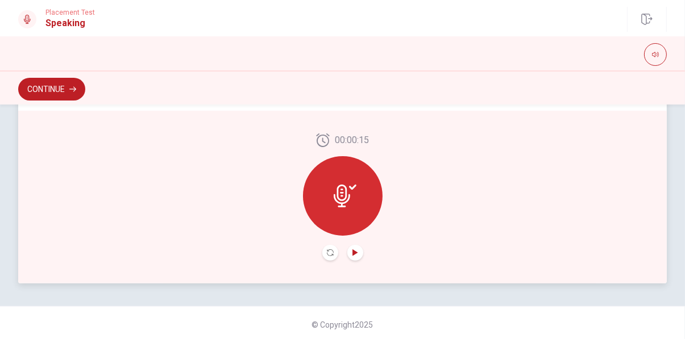
click at [354, 252] on icon "Play Audio" at bounding box center [354, 252] width 5 height 7
click at [323, 256] on button "Record Again" at bounding box center [330, 253] width 16 height 16
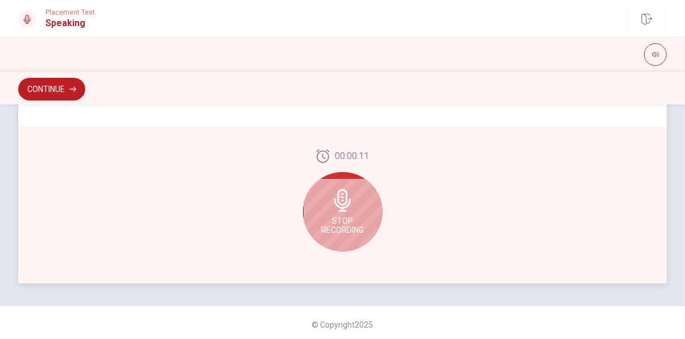
click at [338, 220] on span "Stop Recording" at bounding box center [342, 226] width 43 height 18
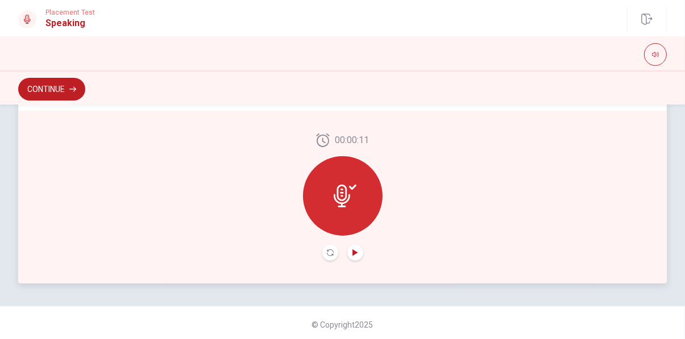
click at [355, 254] on icon "Play Audio" at bounding box center [354, 252] width 5 height 7
click at [356, 250] on icon "Play Audio" at bounding box center [354, 250] width 5 height 7
click at [348, 251] on button "Pause Audio" at bounding box center [355, 251] width 16 height 16
click at [328, 252] on icon "Record Again" at bounding box center [330, 250] width 7 height 7
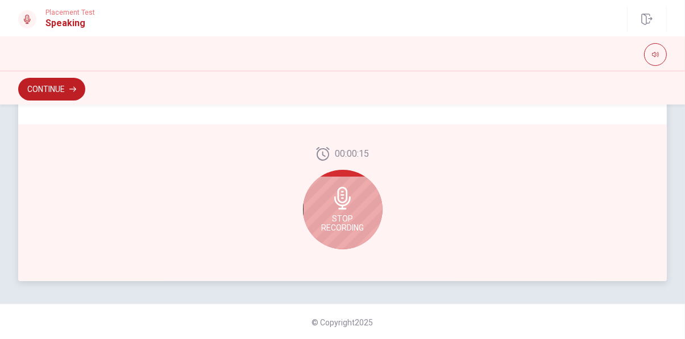
click at [346, 224] on span "Stop Recording" at bounding box center [342, 223] width 43 height 18
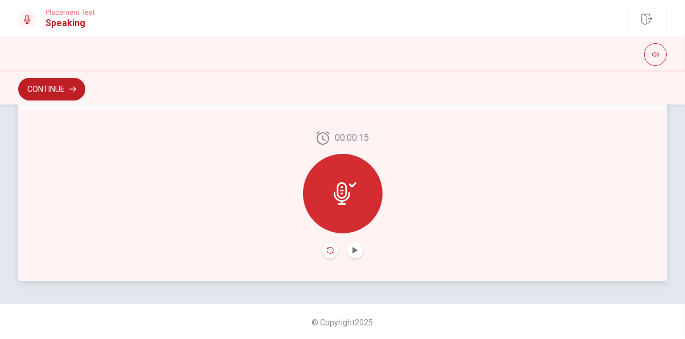
click at [327, 253] on icon "Record Again" at bounding box center [330, 250] width 7 height 7
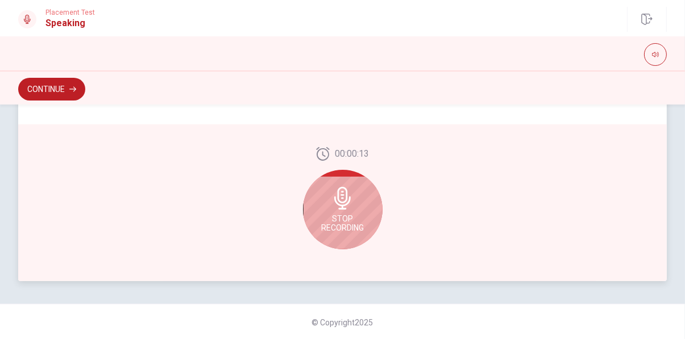
click at [338, 207] on icon at bounding box center [342, 198] width 23 height 23
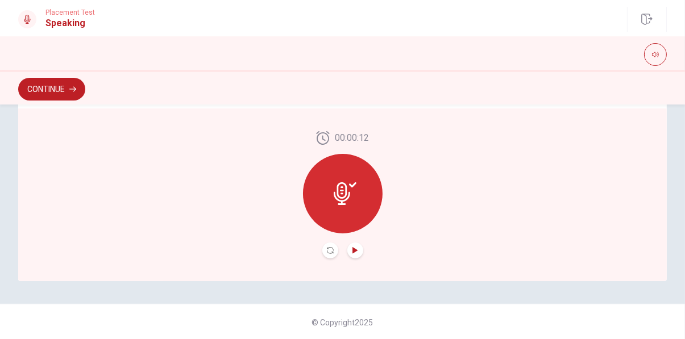
click at [353, 253] on icon "Play Audio" at bounding box center [354, 250] width 5 height 7
click at [38, 92] on button "Continue" at bounding box center [51, 89] width 67 height 23
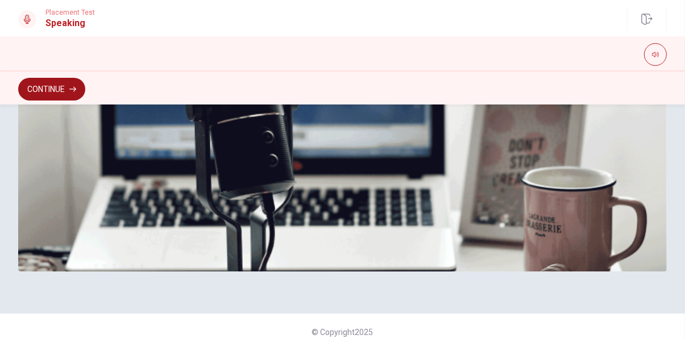
scroll to position [376, 0]
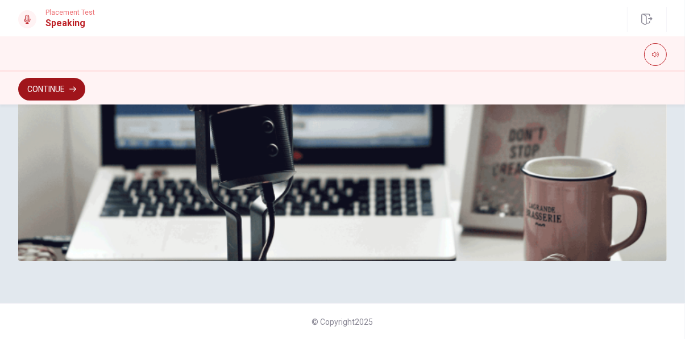
click at [70, 89] on icon "button" at bounding box center [72, 89] width 7 height 5
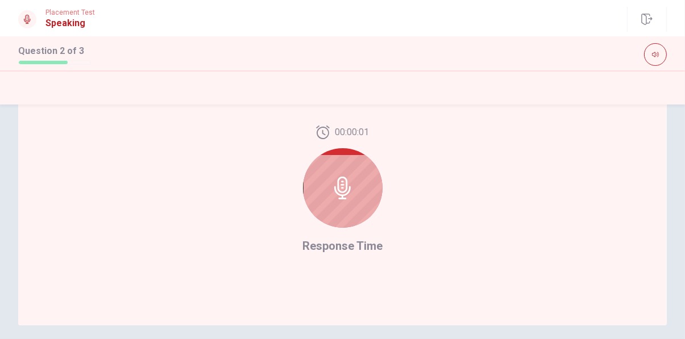
scroll to position [342, 0]
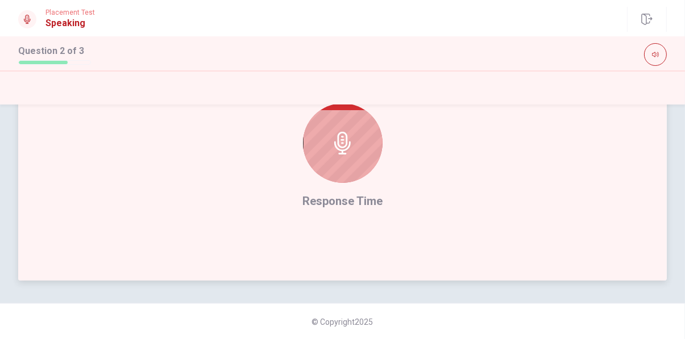
click at [345, 165] on div at bounding box center [343, 143] width 80 height 80
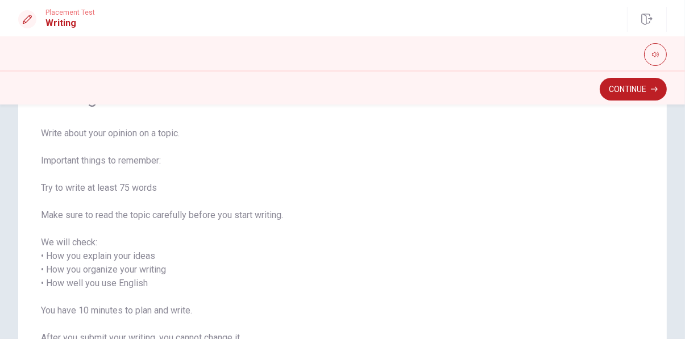
scroll to position [0, 0]
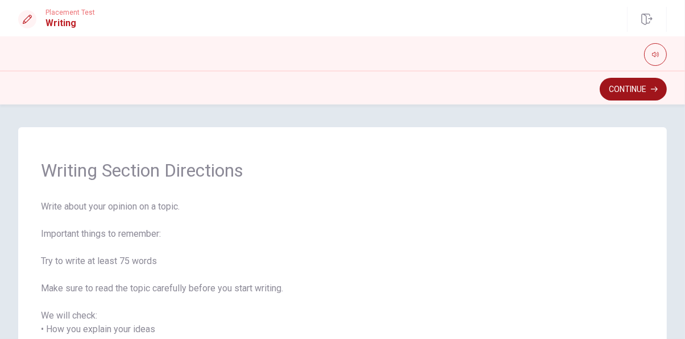
click at [638, 85] on button "Continue" at bounding box center [633, 89] width 67 height 23
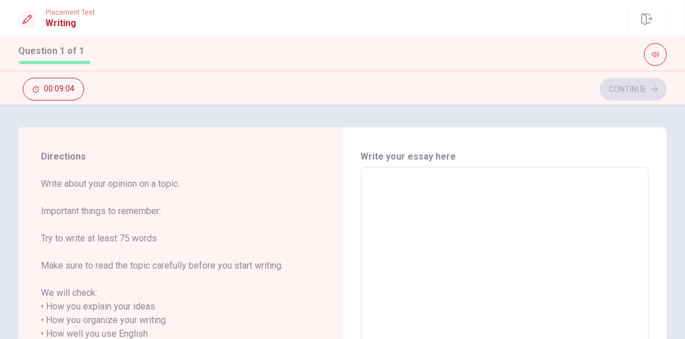
click at [568, 209] on textarea at bounding box center [505, 334] width 272 height 315
type textarea "W"
type textarea "x"
type textarea "Wh"
type textarea "x"
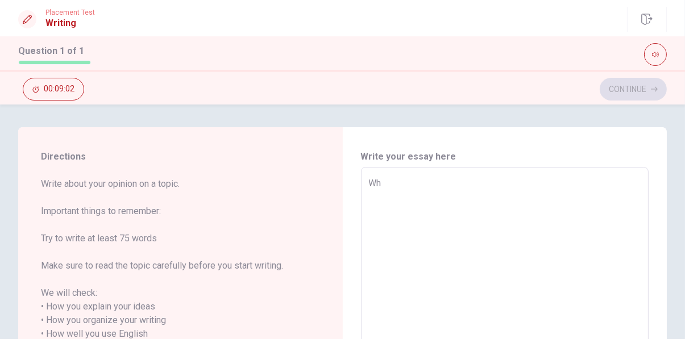
type textarea "Whe"
type textarea "x"
type textarea "When"
type textarea "x"
type textarea "When"
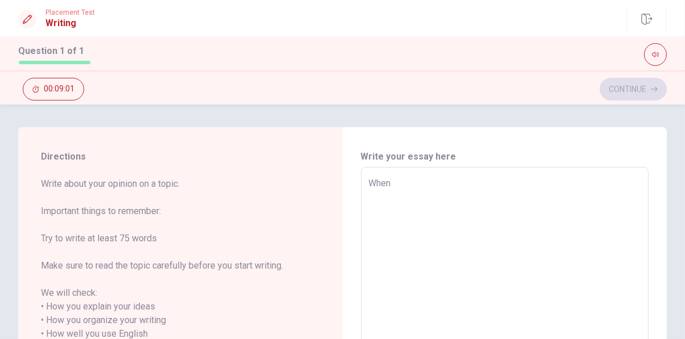
type textarea "x"
type textarea "When I"
type textarea "x"
type textarea "When I"
type textarea "x"
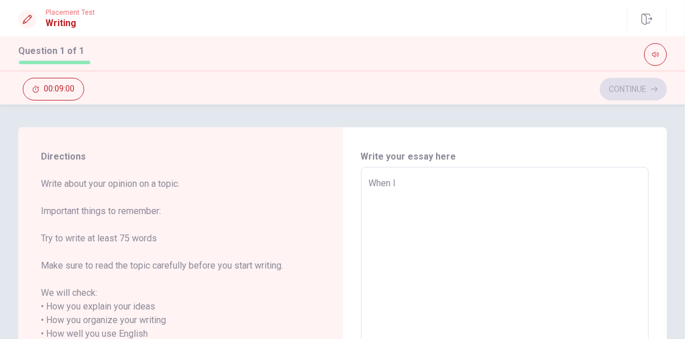
type textarea "When I w"
type textarea "x"
type textarea "When I wa"
type textarea "x"
type textarea "When I was"
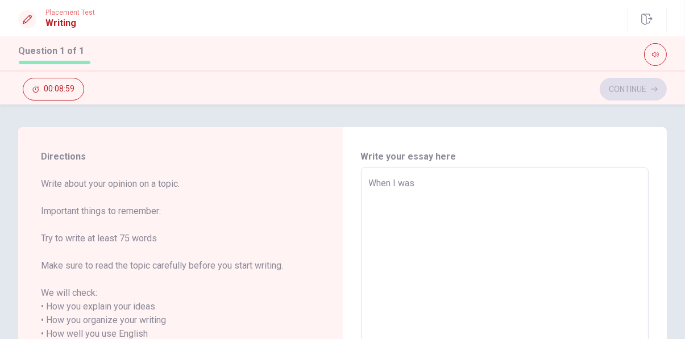
type textarea "x"
type textarea "When I was"
type textarea "x"
type textarea "When I was y"
type textarea "x"
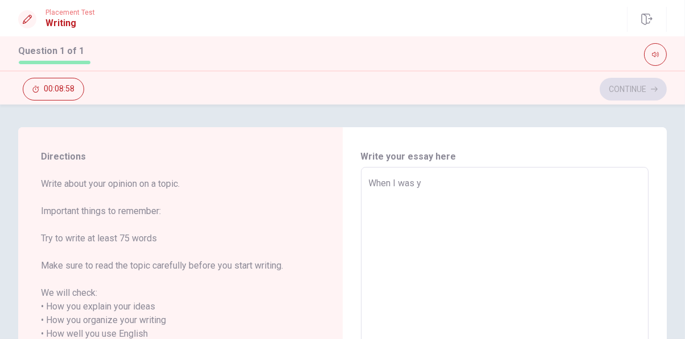
type textarea "When I was yo"
type textarea "x"
type textarea "When I was you"
type textarea "x"
type textarea "When I was youn"
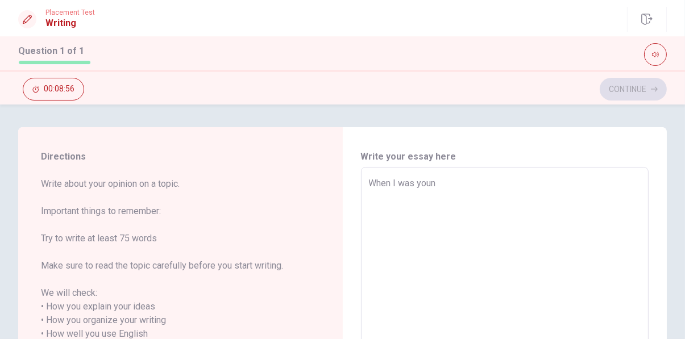
type textarea "x"
type textarea "When I was young"
type textarea "x"
type textarea "When I was younge"
type textarea "x"
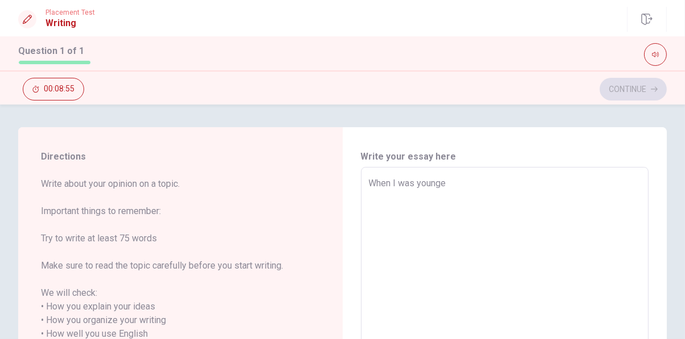
type textarea "When I was younger"
type textarea "x"
type textarea "When I was younger"
type textarea "x"
type textarea "When I was younger I"
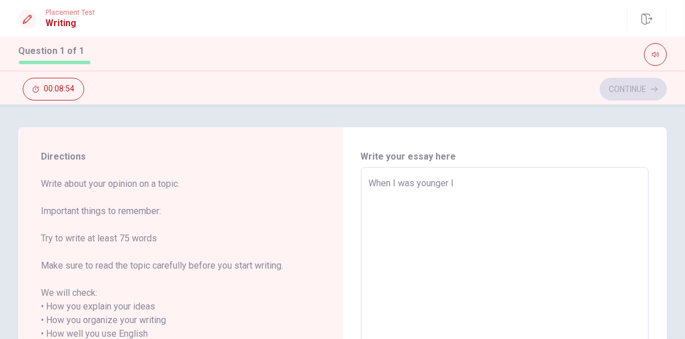
type textarea "x"
type textarea "When I was younger I"
type textarea "x"
type textarea "When I was younger I h"
type textarea "x"
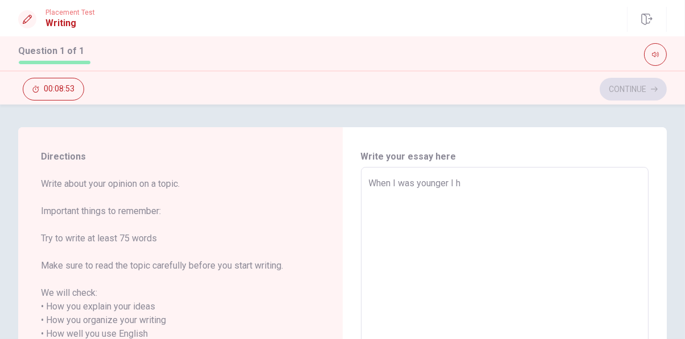
type textarea "When I was younger I he"
type textarea "x"
type textarea "When I was younger I hep"
type textarea "x"
type textarea "When I was younger I hepl"
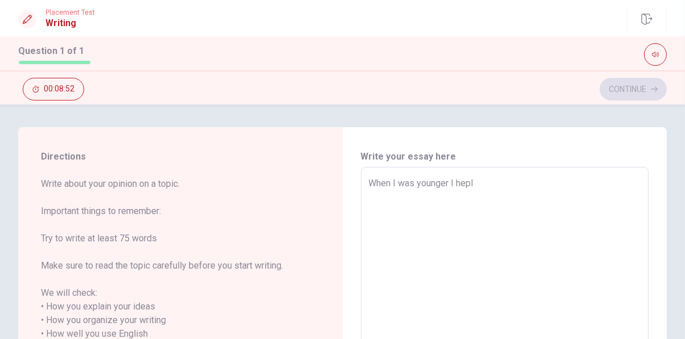
type textarea "x"
type textarea "When I was younger I heple"
type textarea "x"
type textarea "When I was younger I hepl"
type textarea "x"
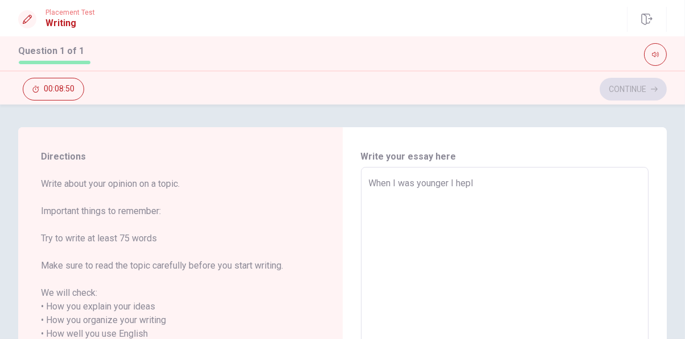
type textarea "When I was younger I hep"
type textarea "x"
type textarea "When I was younger I he"
type textarea "x"
type textarea "When I was younger I h"
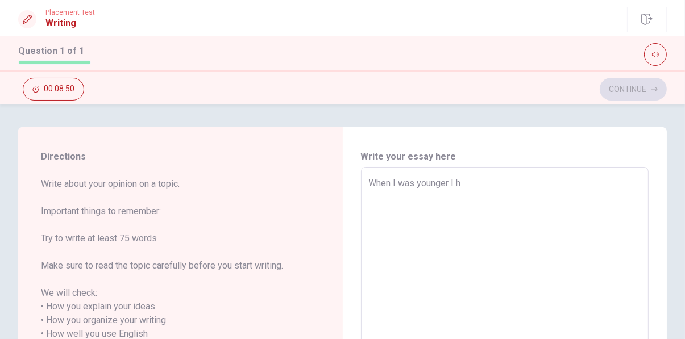
type textarea "x"
type textarea "When I was younger I"
type textarea "x"
type textarea "When I was younger I w"
type textarea "x"
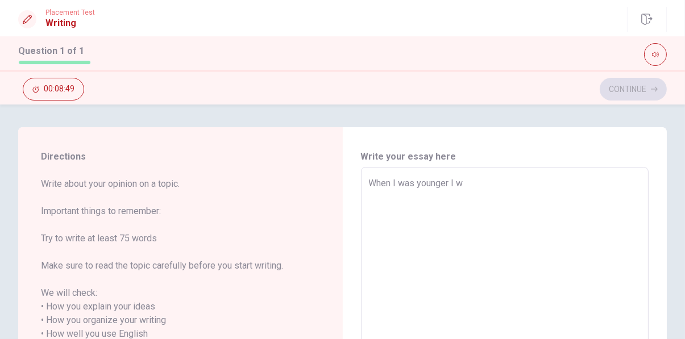
type textarea "When I was younger I wa"
type textarea "x"
type textarea "When I was younger I was"
type textarea "x"
type textarea "When I was younger I was"
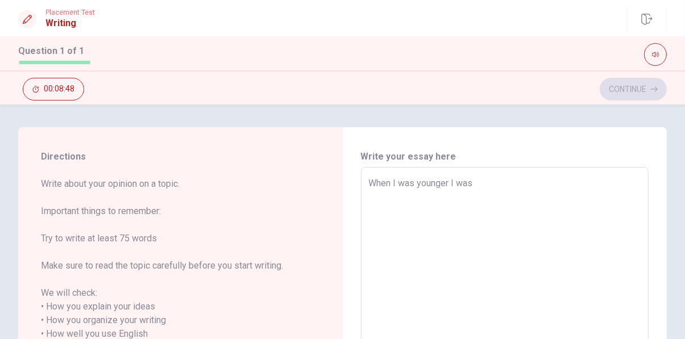
type textarea "x"
type textarea "When I was younger I was h"
type textarea "x"
type textarea "When I was younger I was he"
type textarea "x"
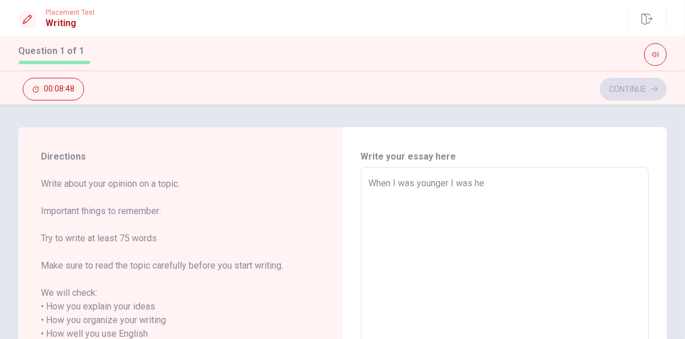
type textarea "When I was younger I was hel"
type textarea "x"
type textarea "When I was younger I was help"
type textarea "x"
type textarea "When I was younger I was helpi"
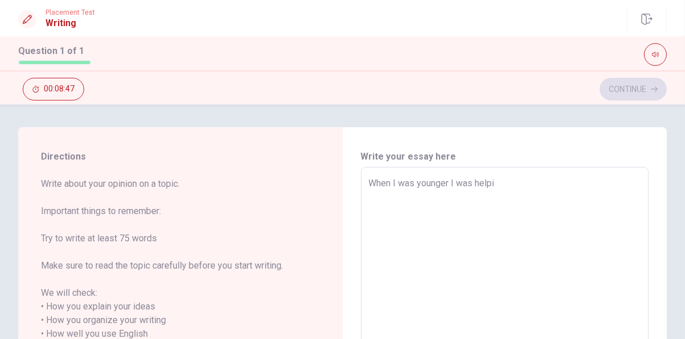
type textarea "x"
type textarea "When I was younger I was helpin"
type textarea "x"
type textarea "When I was younger I was helping"
type textarea "x"
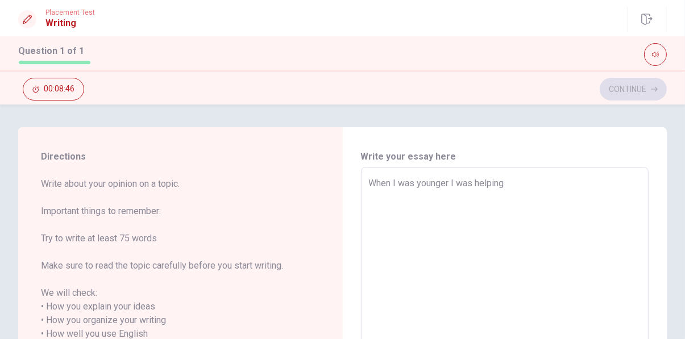
type textarea "When I was younger I was helping"
type textarea "x"
type textarea "When I was younger I was helping i"
type textarea "x"
type textarea "When I was younger I was helping in"
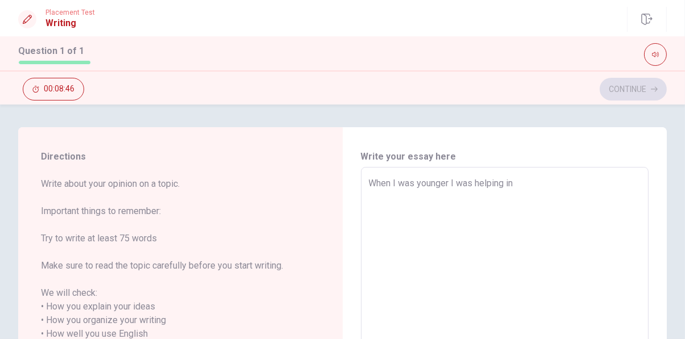
type textarea "x"
type textarea "When I was younger I was helping in"
type textarea "x"
type textarea "When I was younger I was helping in m"
type textarea "x"
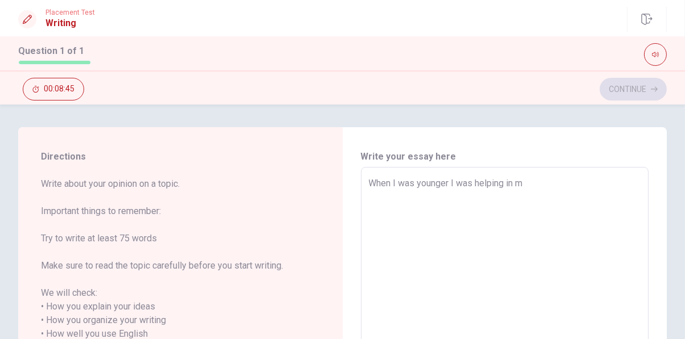
type textarea "When I was younger I was helping in my"
type textarea "x"
type textarea "When I was younger I was helping in my"
type textarea "x"
type textarea "When I was younger I was helping in my g"
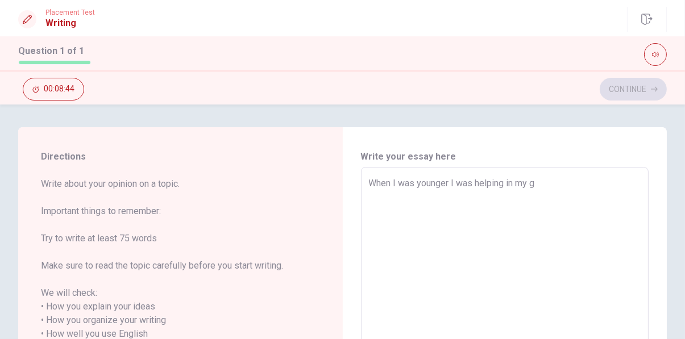
type textarea "x"
type textarea "When I was younger I was helping in my gr"
type textarea "x"
type textarea "When I was younger I was helping in my gra"
type textarea "x"
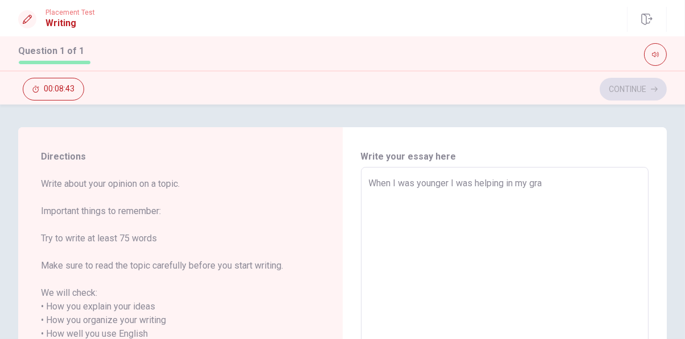
type textarea "When I was younger I was helping in my gran"
type textarea "x"
type textarea "When I was younger I was helping in my grand"
type textarea "x"
type textarea "When I was younger I was helping in my grandp"
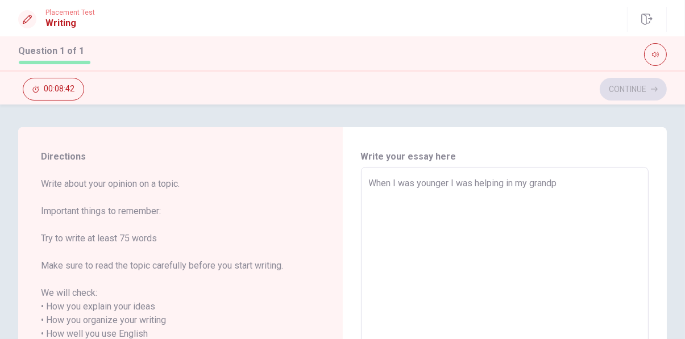
type textarea "x"
type textarea "When I was younger I was helping in my grandpa"
type textarea "x"
type textarea "When I was younger I was helping in my grandpas"
type textarea "x"
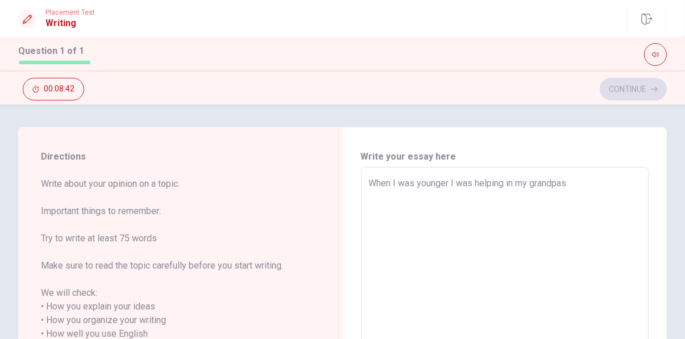
type textarea "When I was younger I was helping in my grandpas"
type textarea "x"
type textarea "When I was younger I was helping in my grandpas b"
type textarea "x"
type textarea "When I was younger I was helping in my grandpas ba"
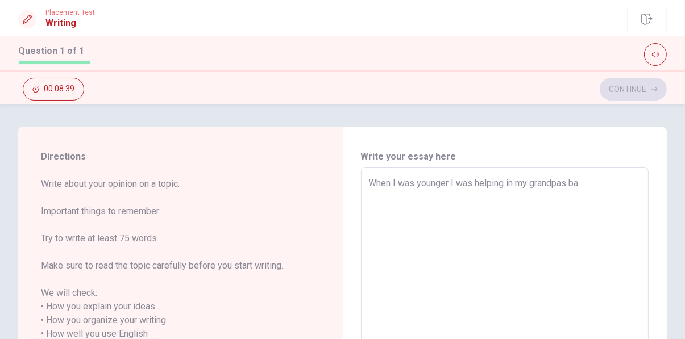
type textarea "x"
type textarea "When I was younger I was helping in my grandpas bak"
type textarea "x"
type textarea "When I was younger I was helping in my grandpas bake"
type textarea "x"
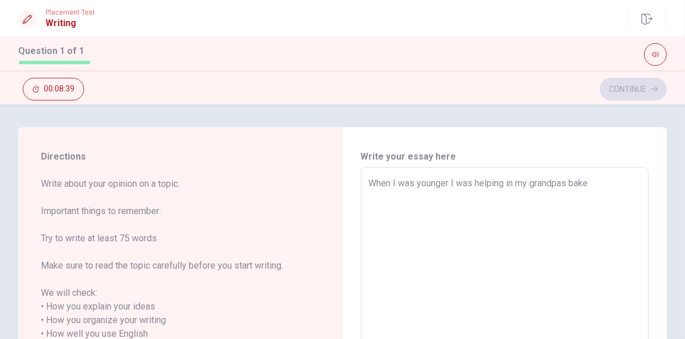
type textarea "When I was younger I was helping in my grandpas [PERSON_NAME]"
type textarea "x"
type textarea "When I was younger I was helping in my grandpas bakery"
type textarea "x"
type textarea "When I was younger I was helping in my grandpas bakery."
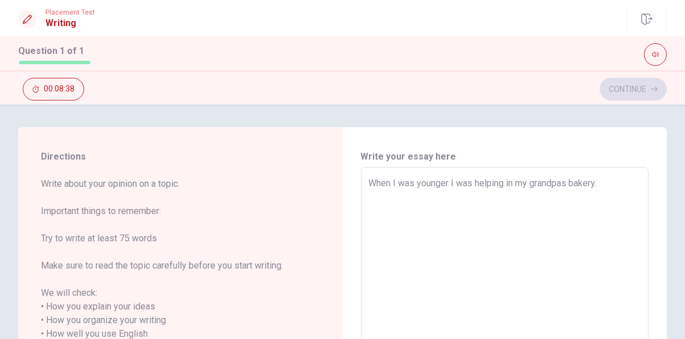
type textarea "x"
type textarea "When I was younger I was helping in my grandpas bakery."
type textarea "x"
type textarea "When I was younger I was helping in my grandpas bakery. I"
type textarea "x"
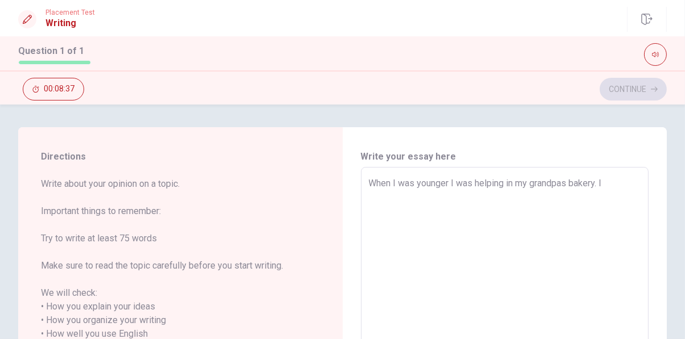
type textarea "When I was younger I was helping in my grandpas bakery. It"
type textarea "x"
type textarea "When I was younger I was helping in my grandpas bakery. It"
type textarea "x"
type textarea "When I was younger I was helping in my grandpas bakery. It w"
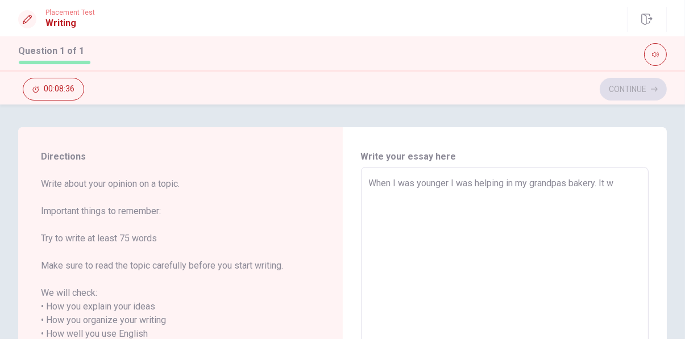
type textarea "x"
type textarea "When I was younger I was helping in my grandpas bakery. It wa"
type textarea "x"
type textarea "When I was younger I was helping in my grandpas bakery. It was"
type textarea "x"
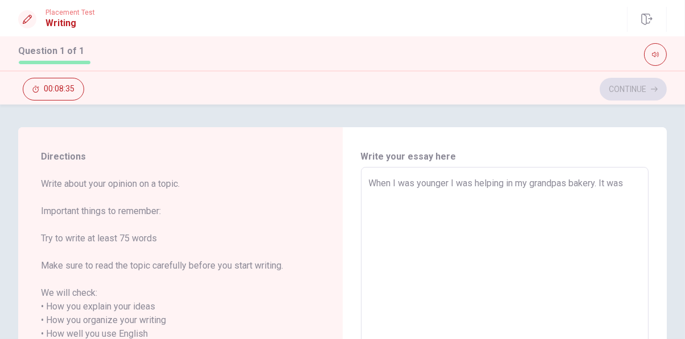
type textarea "When I was younger I was helping in my grandpas bakery. It was"
type textarea "x"
type textarea "When I was younger I was helping in my grandpas bakery. It was v"
type textarea "x"
type textarea "When I was younger I was helping in my grandpas bakery. It was ve"
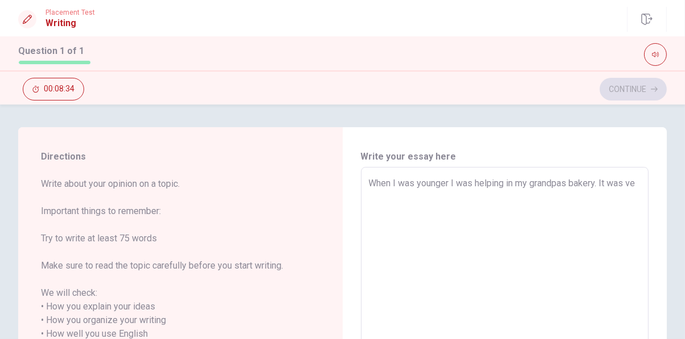
type textarea "x"
type textarea "When I was younger I was helping in my grandpas bakery. It was ver"
type textarea "x"
type textarea "When I was younger I was helping in my grandpas bakery. It was very"
type textarea "x"
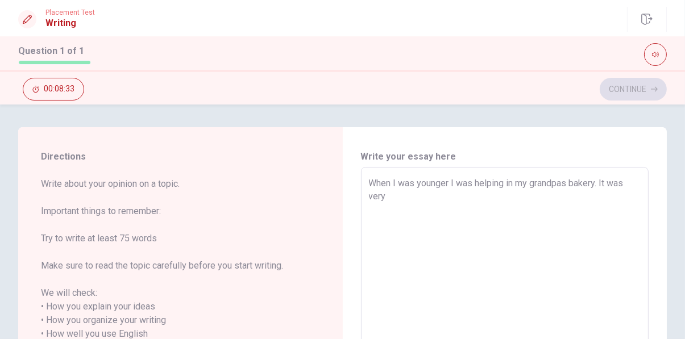
type textarea "When I was younger I was helping in my grandpas bakery. It was very"
type textarea "x"
type textarea "When I was younger I was helping in my grandpas bakery. It was very n"
type textarea "x"
type textarea "When I was younger I was helping in my grandpas bakery. It was very ni"
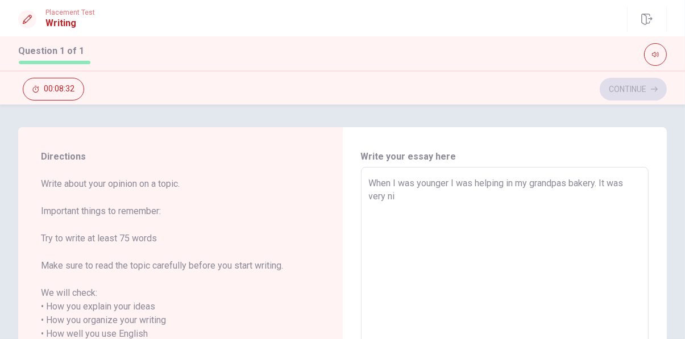
type textarea "x"
type textarea "When I was younger I was helping in my grandpas bakery. It was very nic"
type textarea "x"
type textarea "When I was younger I was helping in my grandpas bakery. It was very nice"
type textarea "x"
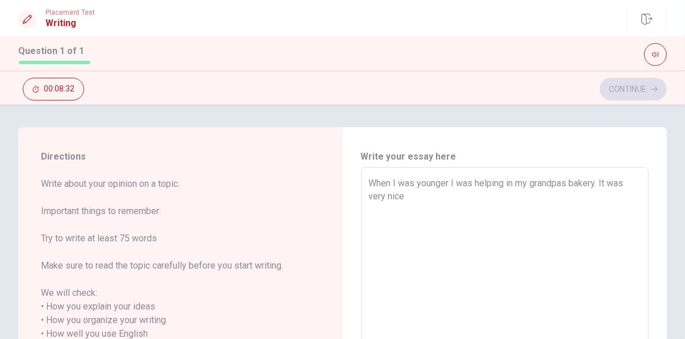
type textarea "When I was younger I was helping in my grandpas bakery. It was very nice"
type textarea "x"
type textarea "When I was younger I was helping in my grandpas bakery. It was very nice t"
type textarea "x"
type textarea "When I was younger I was helping in my grandpas bakery. It was very nice to"
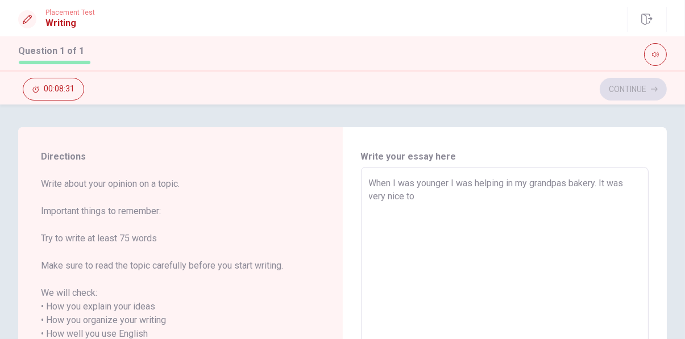
type textarea "x"
type textarea "When I was younger I was helping in my grandpas bakery. It was very nice to"
type textarea "x"
type textarea "When I was younger I was helping in my grandpas bakery. It was very nice to w"
type textarea "x"
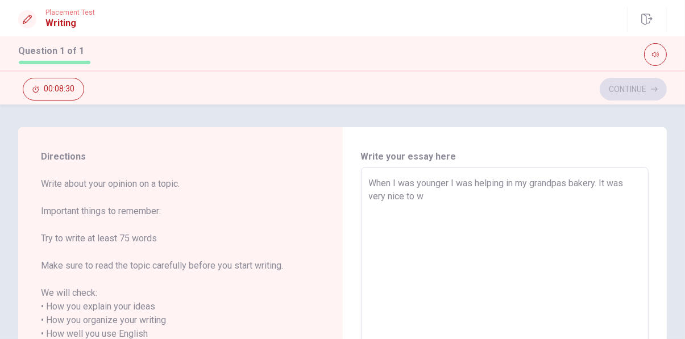
type textarea "When I was younger I was helping in my grandpas bakery. It was very nice to wo"
type textarea "x"
type textarea "When I was younger I was helping in my grandpas bakery. It was very nice to wor"
type textarea "x"
type textarea "When I was younger I was helping in my grandpas bakery. It was very nice to work"
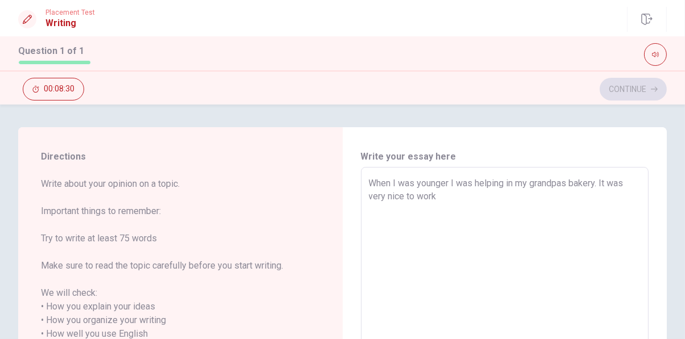
type textarea "x"
type textarea "When I was younger I was helping in my grandpas bakery. It was very nice to work"
type textarea "x"
type textarea "When I was younger I was helping in my grandpas bakery. It was very nice to wor…"
type textarea "x"
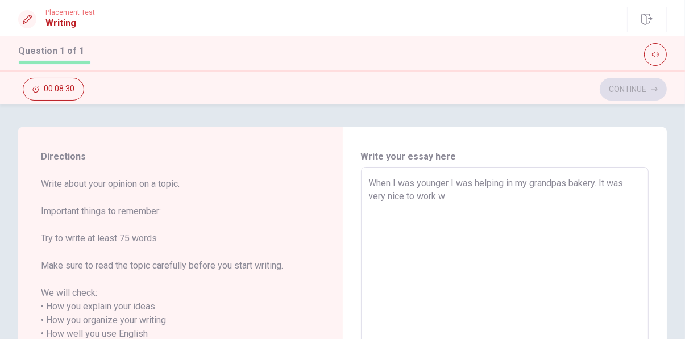
type textarea "When I was younger I was helping in my grandpas bakery. It was very nice to wor…"
type textarea "x"
type textarea "When I was younger I was helping in my grandpas bakery. It was very nice to wor…"
type textarea "x"
type textarea "When I was younger I was helping in my grandpas bakery. It was very nice to wor…"
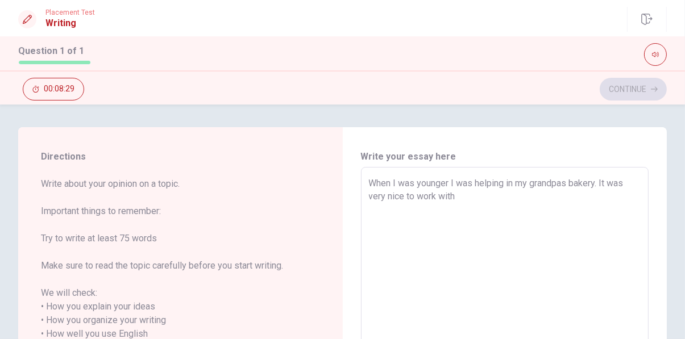
type textarea "x"
type textarea "When I was younger I was helping in my grandpas bakery. It was very nice to wor…"
type textarea "x"
type textarea "When I was younger I was helping in my grandpas bakery. It was very nice to wor…"
type textarea "x"
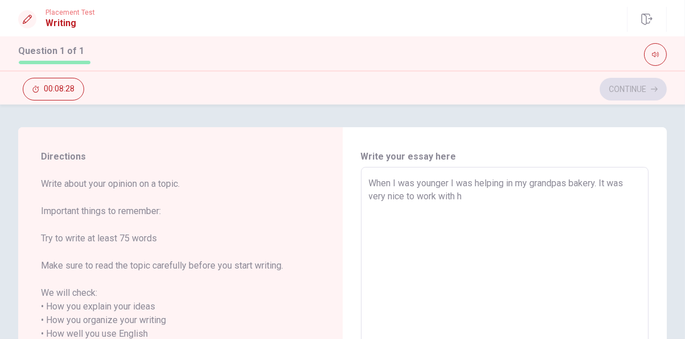
type textarea "When I was younger I was helping in my grandpas bakery. It was very nice to wor…"
type textarea "x"
type textarea "When I was younger I was helping in my grandpas bakery. It was very nice to wor…"
type textarea "x"
type textarea "When I was younger I was helping in my grandpas bakery. It was very nice to wor…"
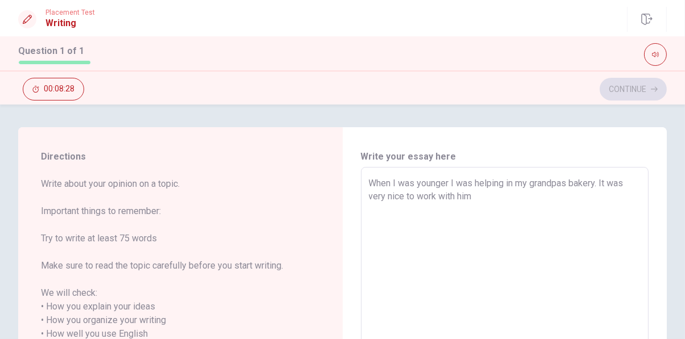
type textarea "x"
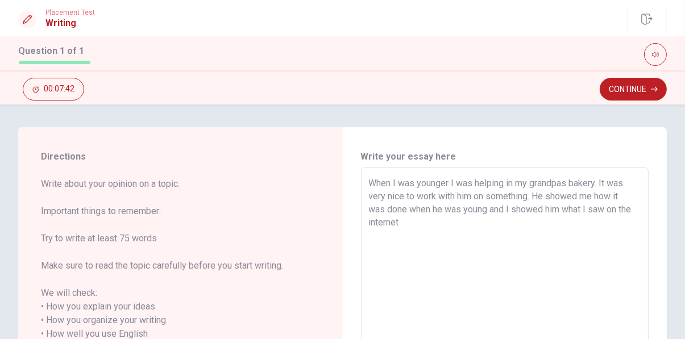
click at [486, 209] on textarea "When I was younger I was helping in my grandpas bakery. It was very nice to wor…" at bounding box center [505, 334] width 272 height 315
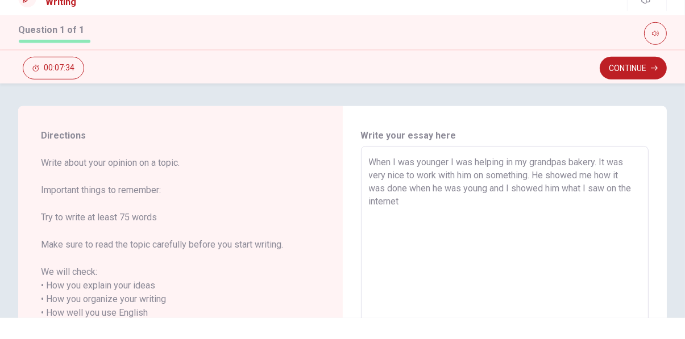
click at [465, 227] on textarea "When I was younger I was helping in my grandpas bakery. It was very nice to wor…" at bounding box center [505, 334] width 272 height 315
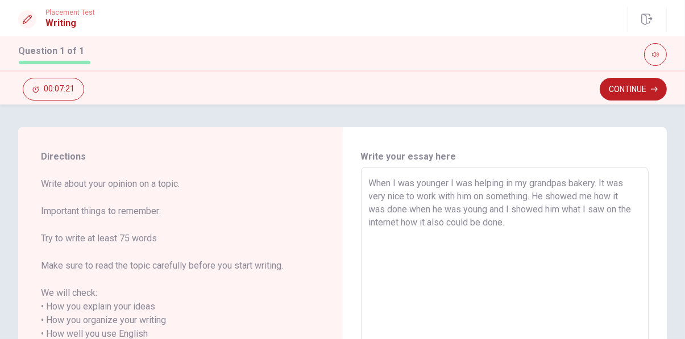
click at [528, 228] on textarea "When I was younger I was helping in my grandpas bakery. It was very nice to wor…" at bounding box center [505, 334] width 272 height 315
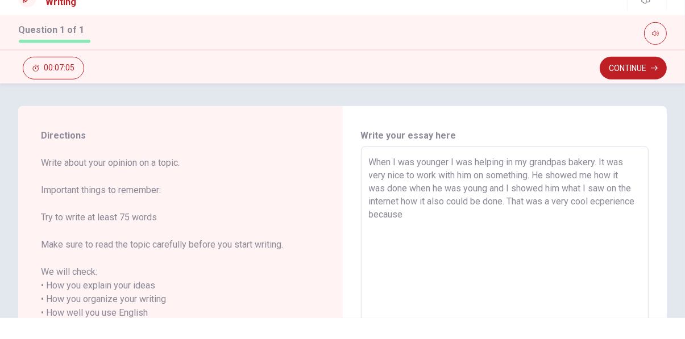
click at [380, 239] on textarea "When I was younger I was helping in my grandpas bakery. It was very nice to wor…" at bounding box center [505, 334] width 272 height 315
click at [506, 233] on textarea "When I was younger I was helping in my grandpas bakery. It was very nice to wor…" at bounding box center [505, 334] width 272 height 315
click at [638, 90] on button "Continue" at bounding box center [633, 89] width 67 height 23
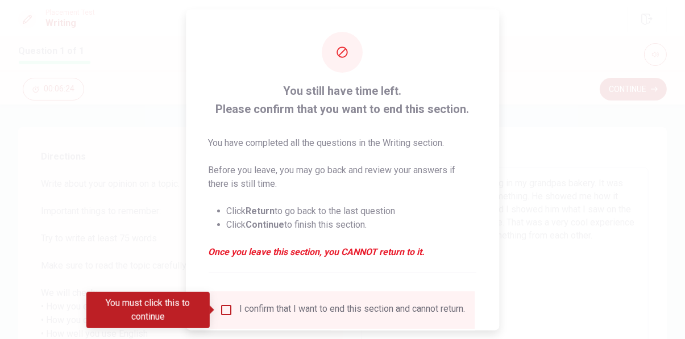
click at [230, 308] on input "You must click this to continue" at bounding box center [226, 310] width 14 height 14
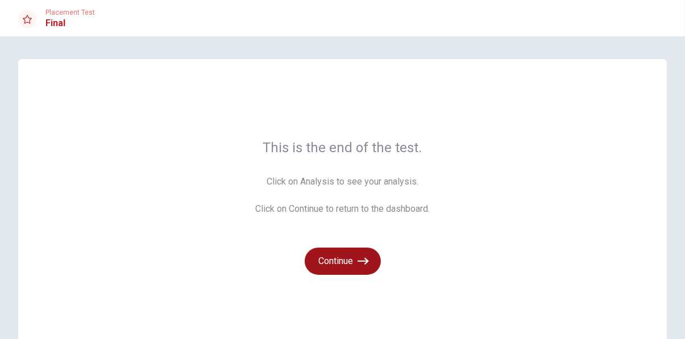
click at [369, 263] on icon "button" at bounding box center [362, 261] width 11 height 11
